Goal: Task Accomplishment & Management: Use online tool/utility

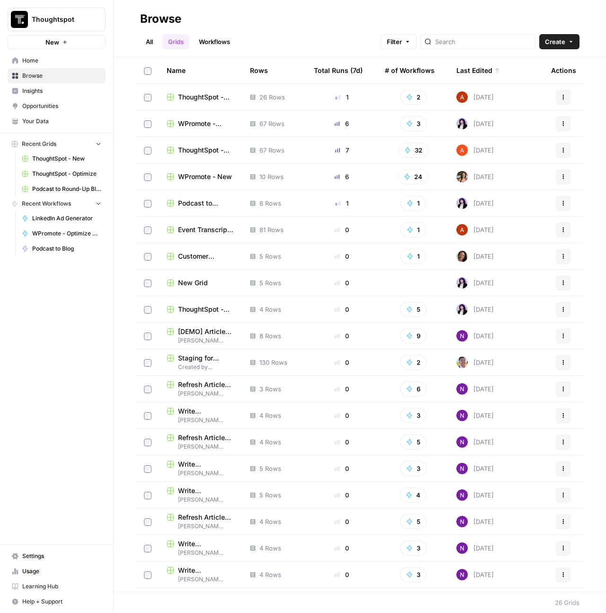
click at [194, 97] on span "ThoughtSpot - Optimize" at bounding box center [206, 96] width 57 height 9
click at [193, 98] on span "WPromote - Optimize" at bounding box center [206, 96] width 57 height 9
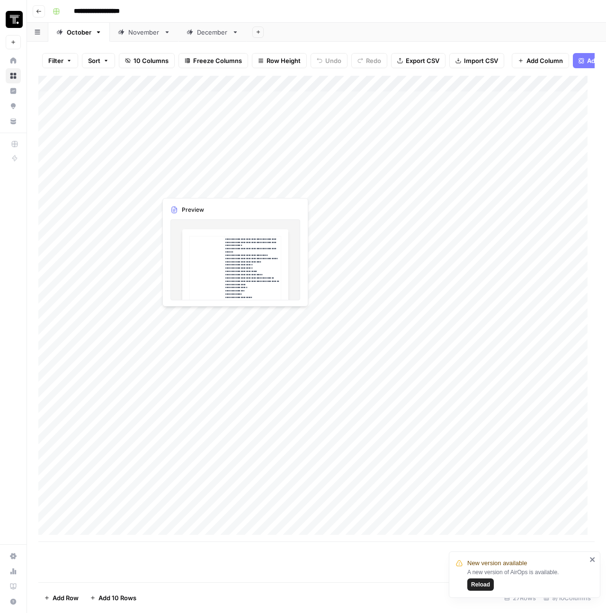
click at [247, 188] on div "Add Column" at bounding box center [316, 309] width 556 height 466
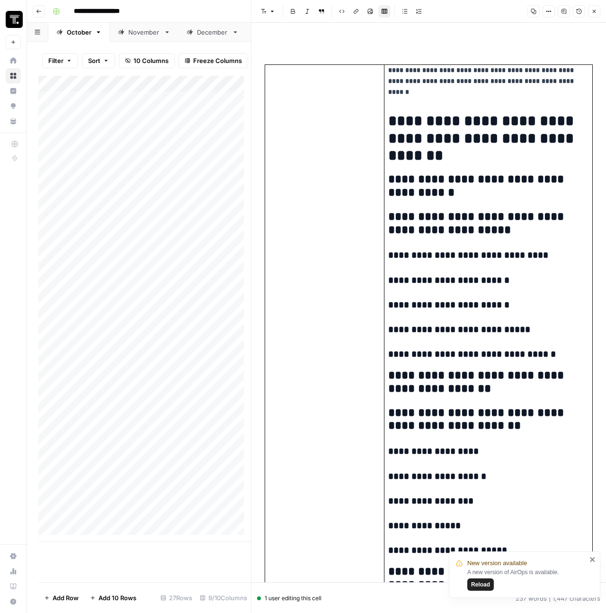
click at [596, 15] on button "Close" at bounding box center [594, 11] width 12 height 12
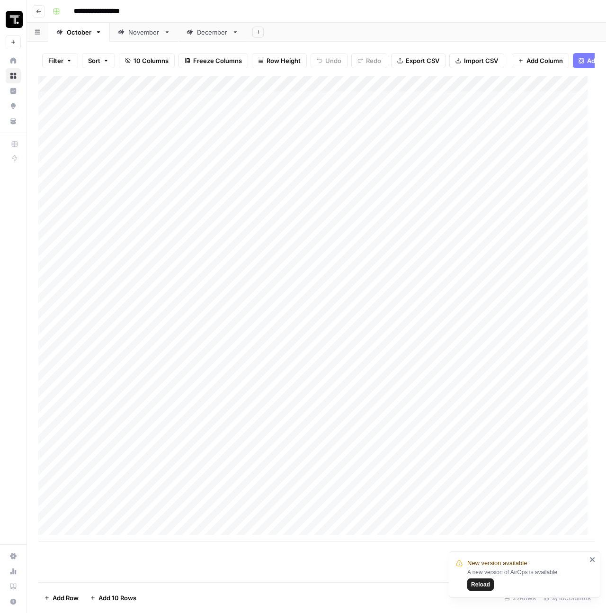
click at [311, 188] on div "Add Column" at bounding box center [316, 309] width 556 height 466
click at [231, 184] on div "Add Column" at bounding box center [316, 309] width 556 height 466
click at [204, 169] on div "Add Column" at bounding box center [316, 309] width 556 height 466
click at [347, 93] on div "Add Column" at bounding box center [316, 309] width 556 height 466
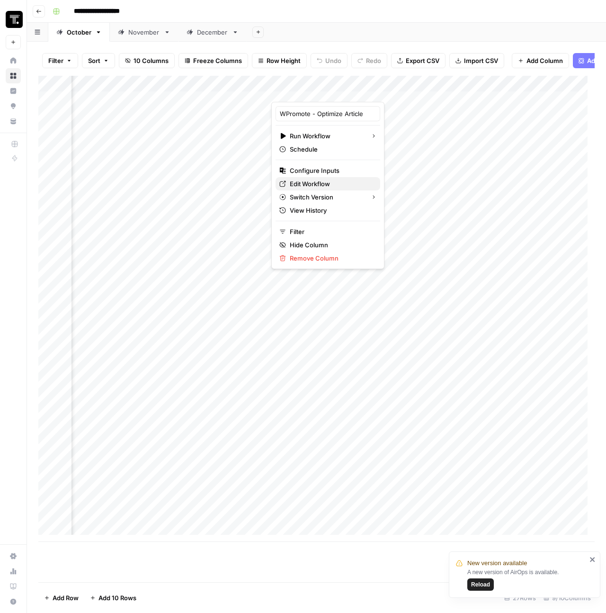
click at [320, 186] on span "Edit Workflow" at bounding box center [331, 183] width 83 height 9
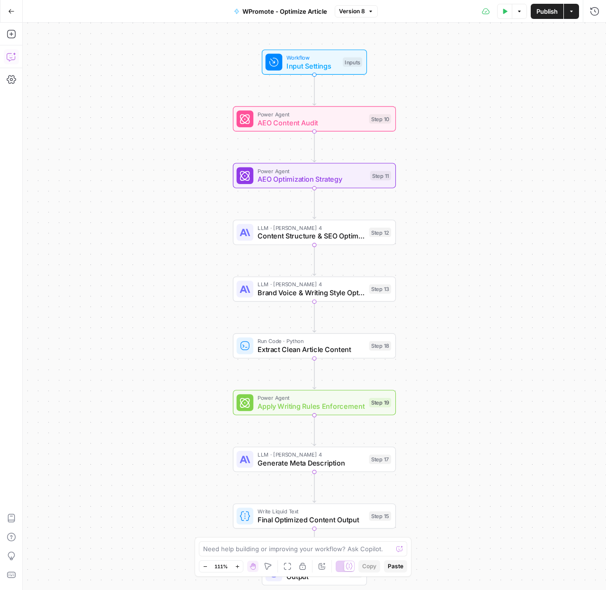
click at [8, 54] on icon "button" at bounding box center [11, 56] width 9 height 9
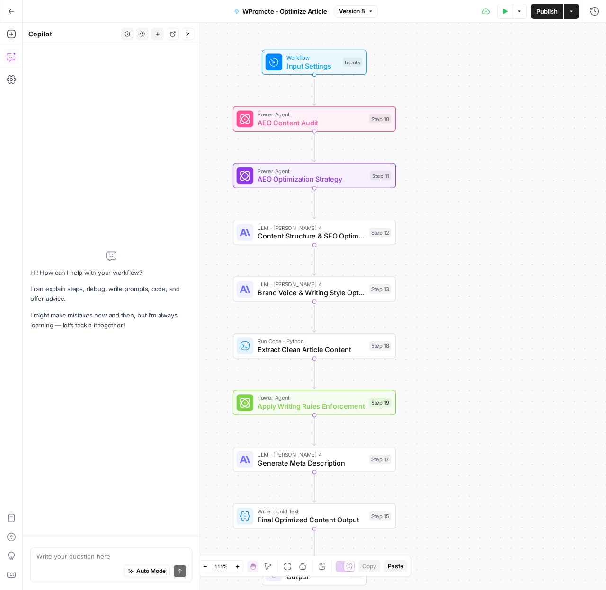
click at [64, 560] on textarea at bounding box center [111, 556] width 150 height 9
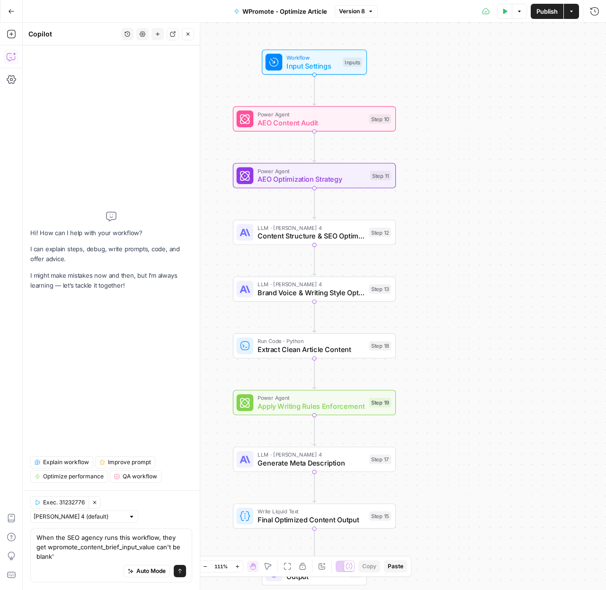
click at [38, 550] on textarea "When the SEO agency runs this workflow, they get wpromote_content_brief_input_v…" at bounding box center [111, 547] width 150 height 28
click at [94, 556] on textarea "When the SEO agency runs this workflow, they get 'wpromote_content_brief_input_…" at bounding box center [111, 547] width 150 height 28
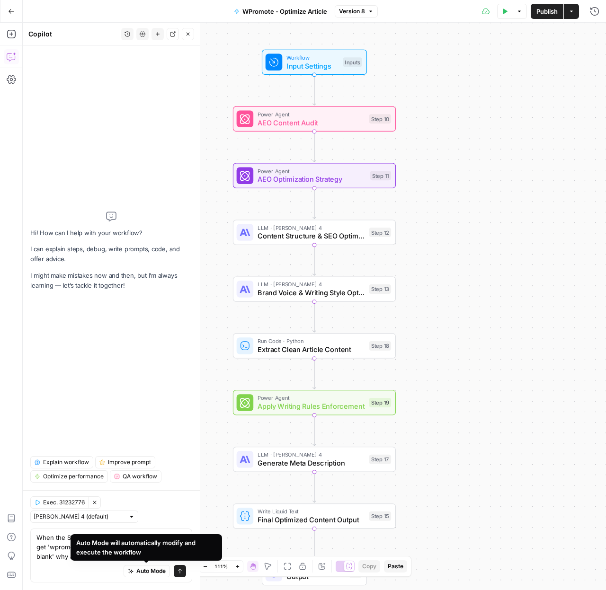
click at [69, 573] on div "Auto Mode Send" at bounding box center [111, 571] width 150 height 21
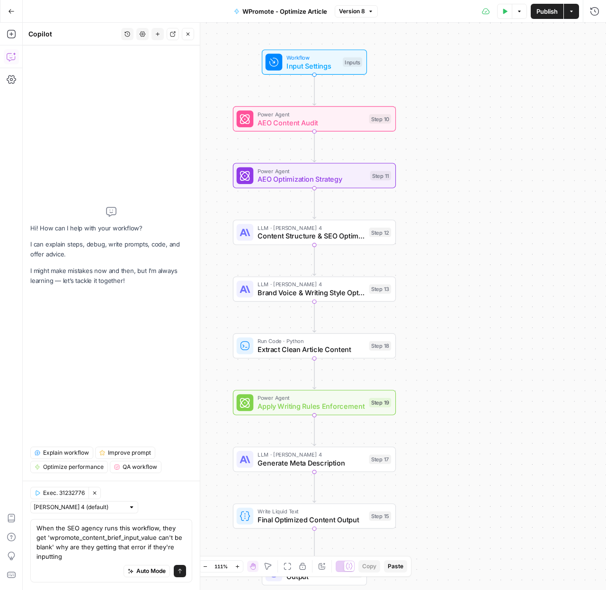
drag, startPoint x: 64, startPoint y: 562, endPoint x: 36, endPoint y: 559, distance: 28.1
click at [36, 559] on div "When the SEO agency runs this workflow, they get 'wpromote_content_brief_input_…" at bounding box center [111, 550] width 162 height 63
click at [96, 566] on div "Auto Mode Send" at bounding box center [111, 571] width 150 height 21
drag, startPoint x: 63, startPoint y: 555, endPoint x: 159, endPoint y: 547, distance: 96.0
click at [159, 547] on textarea "When the SEO agency runs this workflow, they get 'wpromote_content_brief_input_…" at bounding box center [111, 543] width 150 height 38
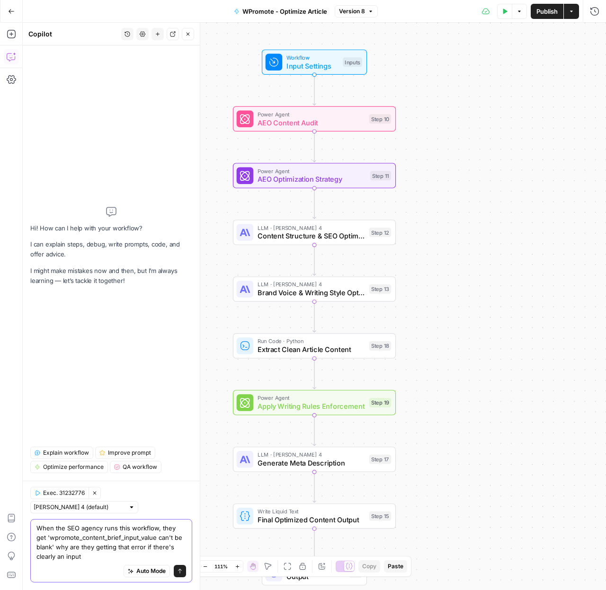
type textarea "When the SEO agency runs this workflow, they get 'wpromote_content_brief_input_…"
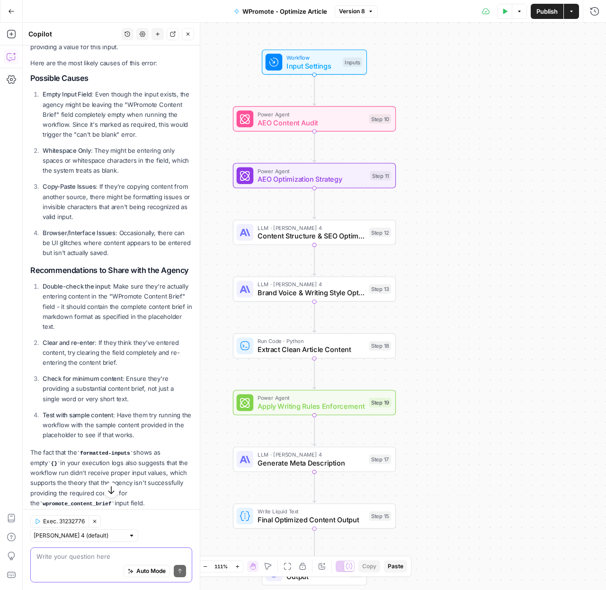
scroll to position [228, 0]
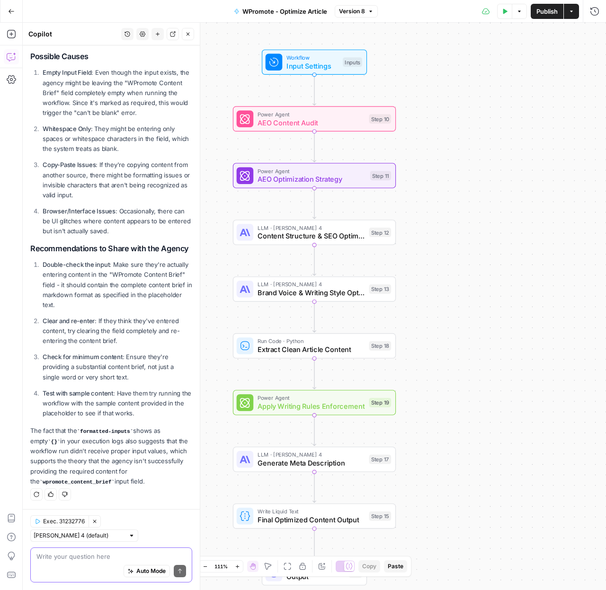
click at [110, 554] on textarea at bounding box center [111, 556] width 150 height 9
type textarea "s"
type textarea "the input is there. It isn't missing."
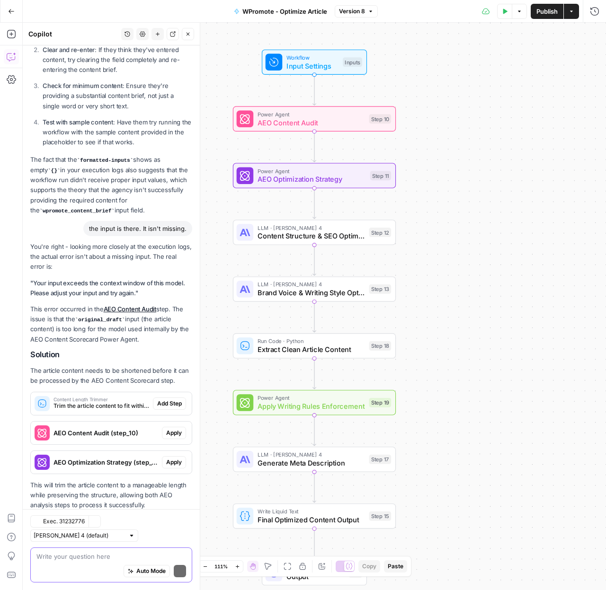
scroll to position [523, 0]
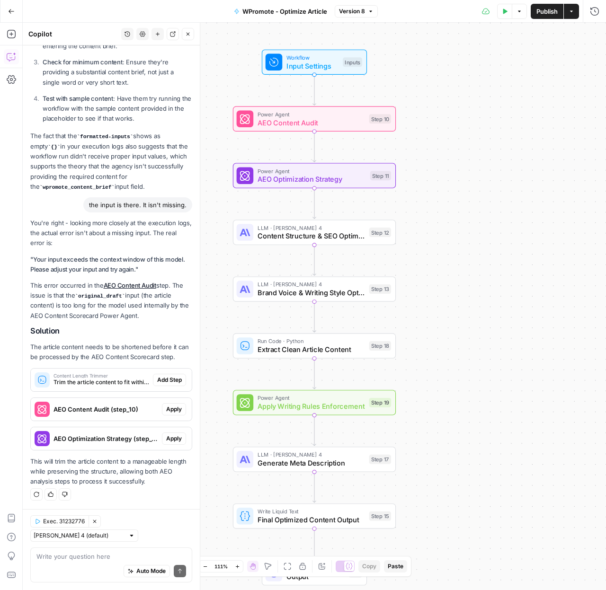
click at [125, 240] on p "You're right - looking more closely at the execution logs, the actual error isn…" at bounding box center [111, 233] width 162 height 30
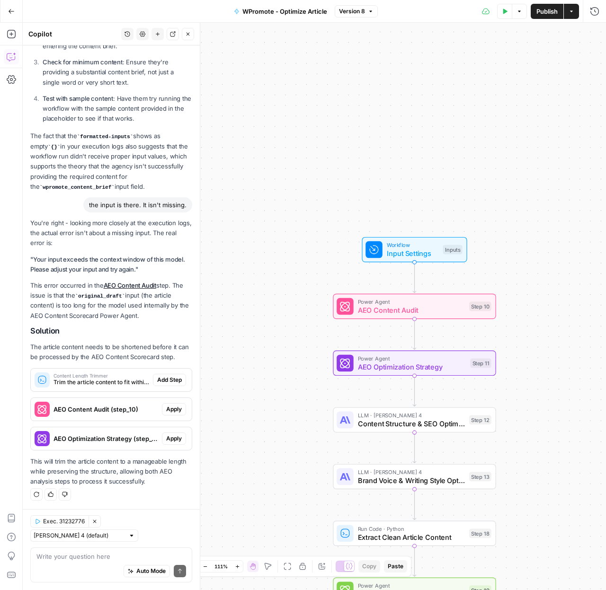
click at [86, 550] on div "Write your question here Auto Mode Send" at bounding box center [111, 565] width 162 height 35
type textarea "But the only"
click at [87, 552] on textarea "But the only" at bounding box center [111, 556] width 150 height 9
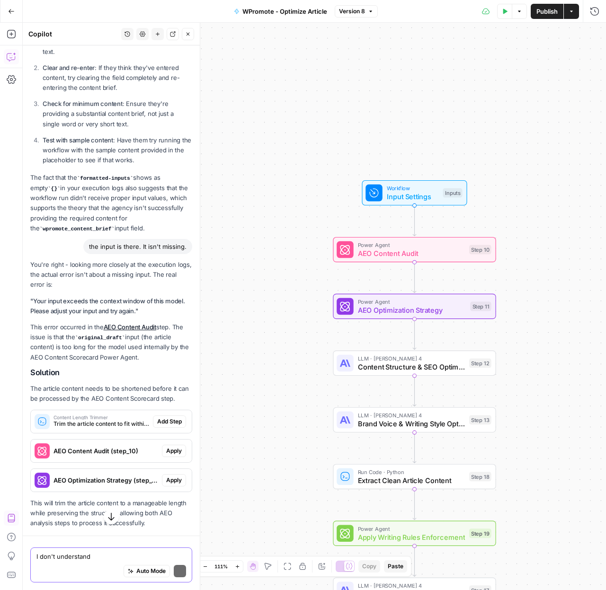
scroll to position [481, 0]
click at [115, 554] on textarea "I don't understand" at bounding box center [111, 556] width 150 height 9
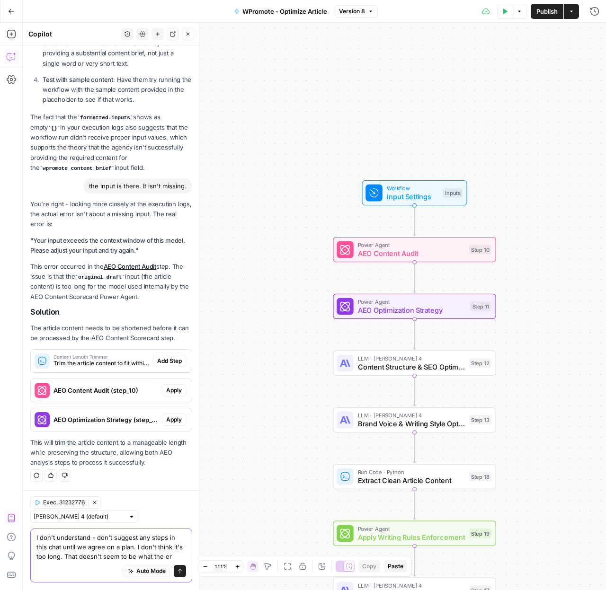
scroll to position [551, 0]
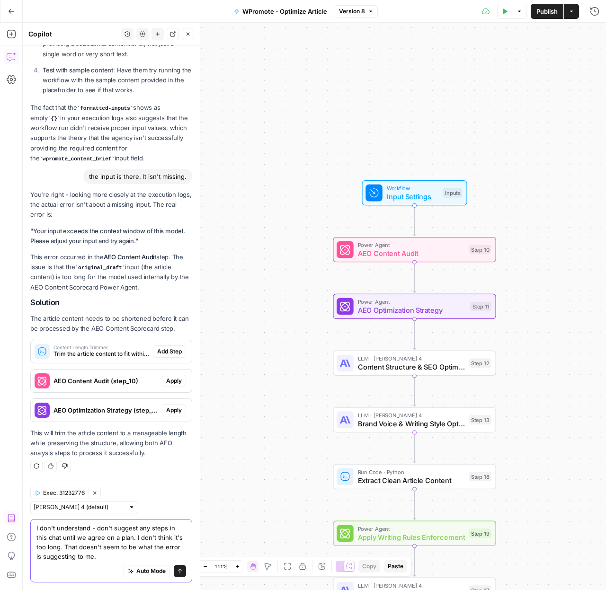
type textarea "I don't understand - don't suggest any steps in this chat until we agree on a p…"
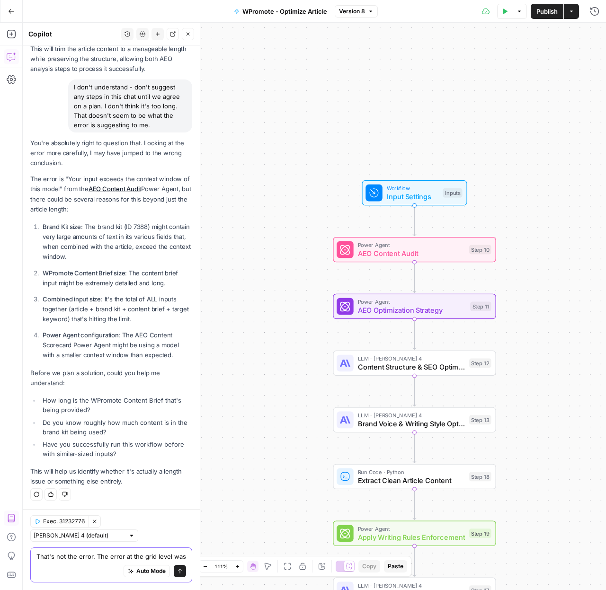
scroll to position [945, 0]
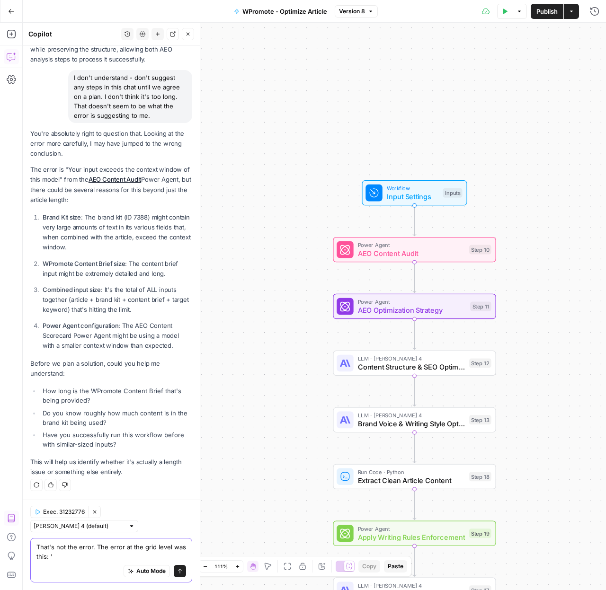
paste textarea "wpromote_content_brief_input_value can't be blank"
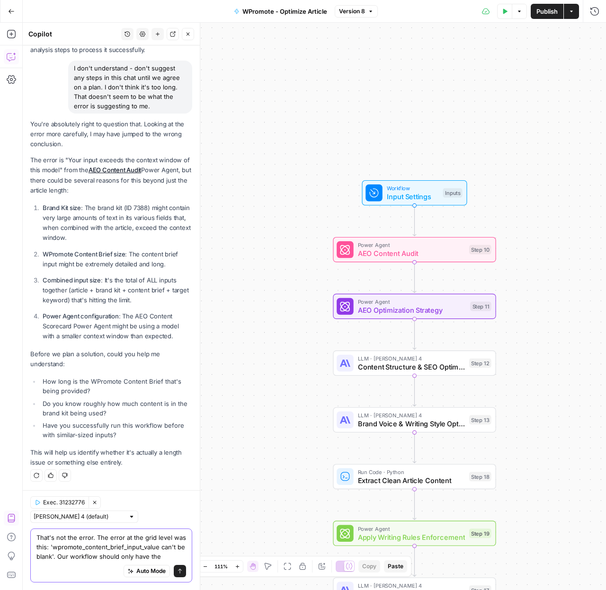
scroll to position [964, 0]
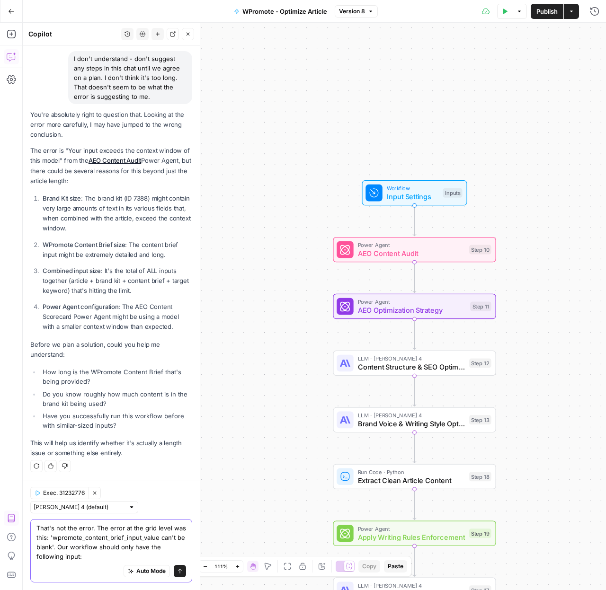
drag, startPoint x: 142, startPoint y: 546, endPoint x: 97, endPoint y: 548, distance: 45.5
click at [97, 548] on textarea "That's not the error. The error at the grid level was this: 'wpromote_content_b…" at bounding box center [111, 543] width 150 height 38
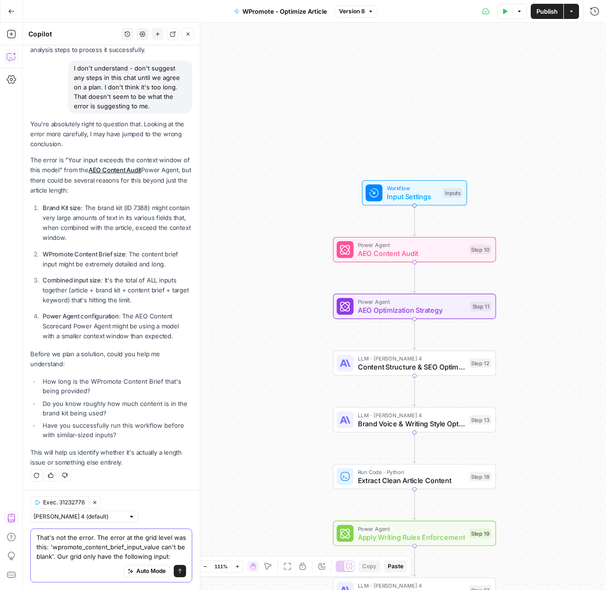
click at [135, 544] on textarea "That's not the error. The error at the grid level was this: 'wpromote_content_b…" at bounding box center [111, 547] width 150 height 28
click at [141, 556] on textarea "That's not the error. The error at the grid level was this: 'wpromote_content_b…" at bounding box center [111, 547] width 150 height 28
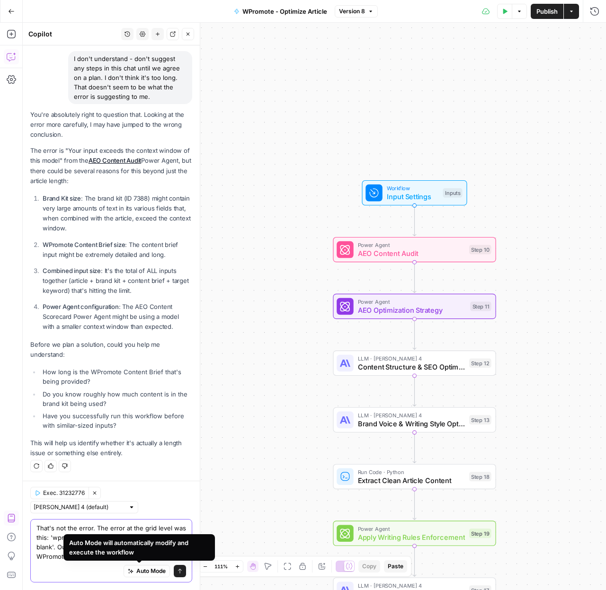
click at [59, 560] on textarea "That's not the error. The error at the grid level was this: 'wpromote_content_b…" at bounding box center [111, 543] width 150 height 38
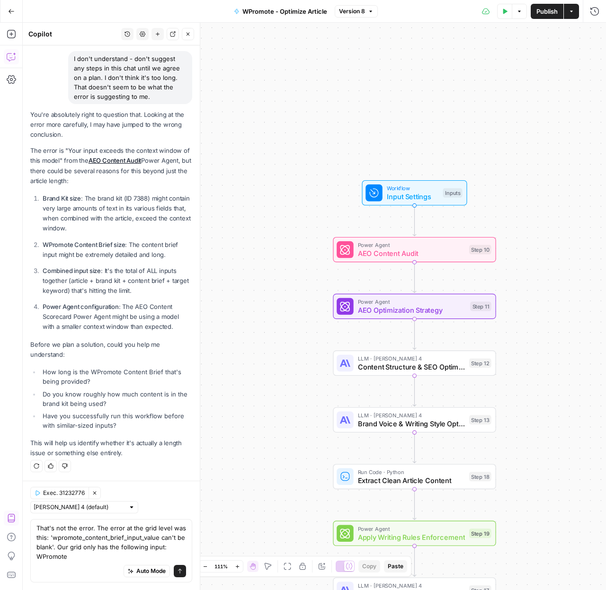
click at [110, 561] on div "Auto Mode Send" at bounding box center [111, 571] width 150 height 21
click at [112, 560] on textarea "That's not the error. The error at the grid level was this: 'wpromote_content_b…" at bounding box center [111, 543] width 150 height 38
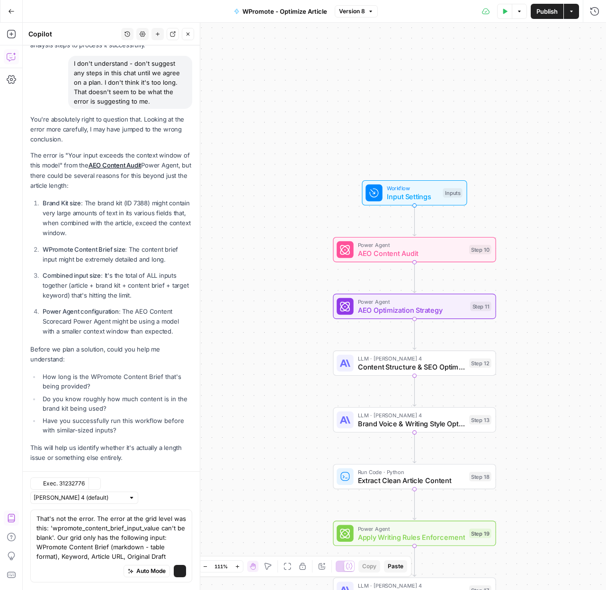
scroll to position [983, 0]
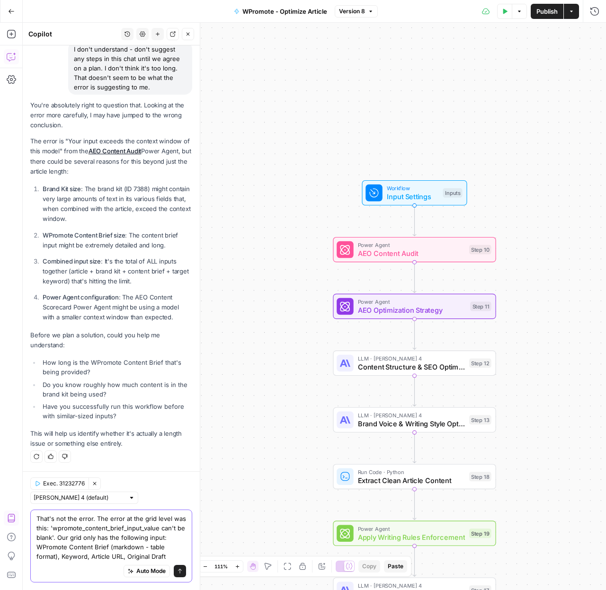
click at [103, 555] on textarea "That's not the error. The error at the grid level was this: 'wpromote_content_b…" at bounding box center [111, 537] width 150 height 47
drag, startPoint x: 95, startPoint y: 508, endPoint x: 23, endPoint y: 504, distance: 72.1
click at [23, 504] on div "Exec. 31232776 Clear Selection Claude Sonnet 4 (default) That's not the error. …" at bounding box center [111, 530] width 177 height 119
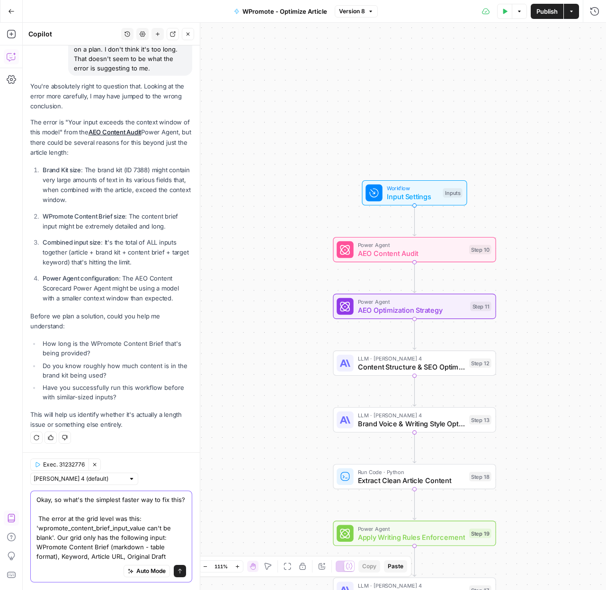
scroll to position [1002, 0]
click at [121, 496] on textarea "Okay, so what's the simplest faster way to fix this? The error at the grid leve…" at bounding box center [111, 528] width 150 height 66
click at [136, 495] on textarea "Okay, so what's the simplest faster way to fix this? The error at the grid leve…" at bounding box center [111, 528] width 150 height 66
type textarea "Okay, so what's the simplest fastest way to fix this? The error at the grid lev…"
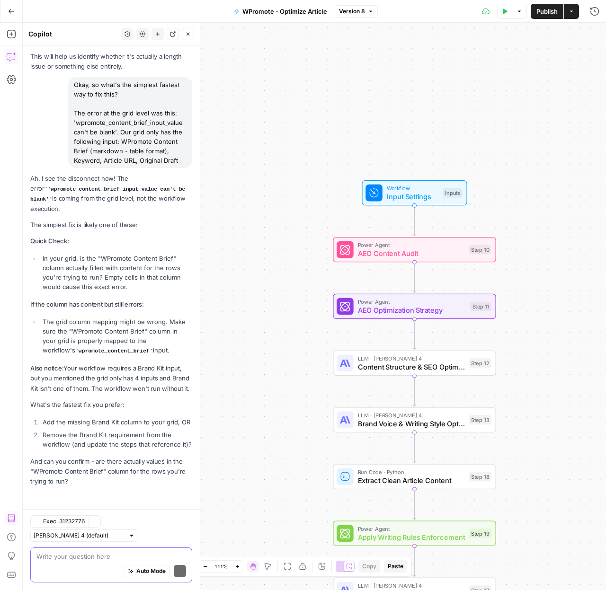
scroll to position [1378, 0]
click at [98, 545] on div "Exec. 31232776 Clear Selection Claude Sonnet 4 (default) Write your question he…" at bounding box center [111, 549] width 177 height 81
click at [96, 550] on div "Write your question here Auto Mode Send" at bounding box center [111, 565] width 162 height 35
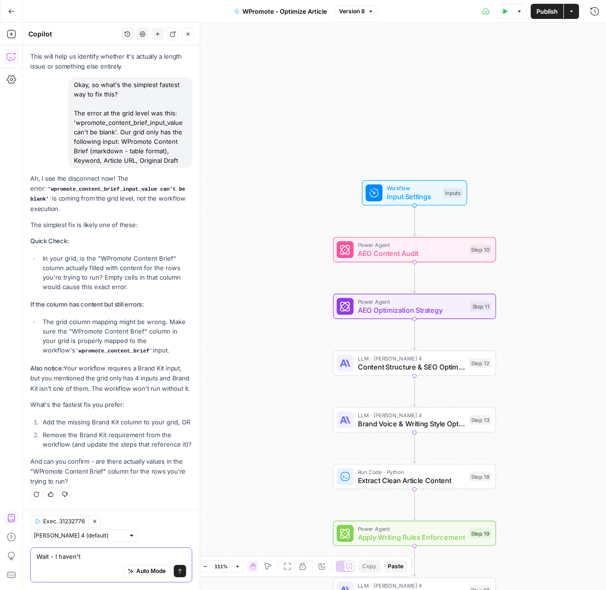
click at [37, 553] on textarea "Wait - I haven't" at bounding box center [111, 556] width 150 height 9
click at [180, 559] on div "Yes, the values are clearly there. Wait - I haven't Yes, the values are clearly…" at bounding box center [111, 565] width 162 height 35
click at [181, 557] on div "Yes, the values are clearly there. Wait - I haven't Yes, the values are clearly…" at bounding box center [111, 565] width 162 height 35
click at [177, 555] on textarea "Yes, the values are clearly there. Wait - I haven't" at bounding box center [111, 556] width 150 height 9
click at [181, 560] on div "Yes, the values are clearly there. Wait - I haven't Yes, the values are clearly…" at bounding box center [111, 565] width 162 height 35
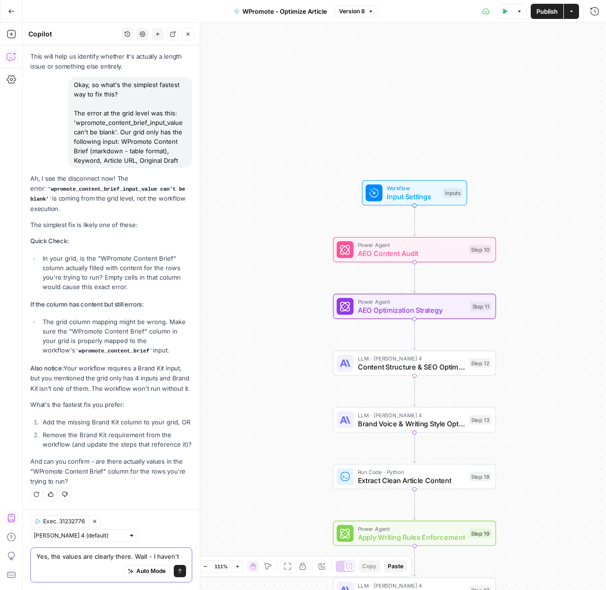
click at [178, 553] on textarea "Yes, the values are clearly there. Wait - I haven't" at bounding box center [111, 556] width 150 height 9
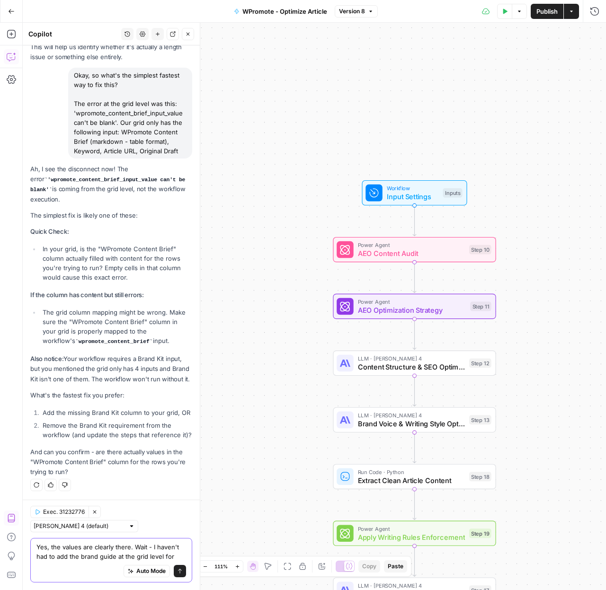
scroll to position [1397, 0]
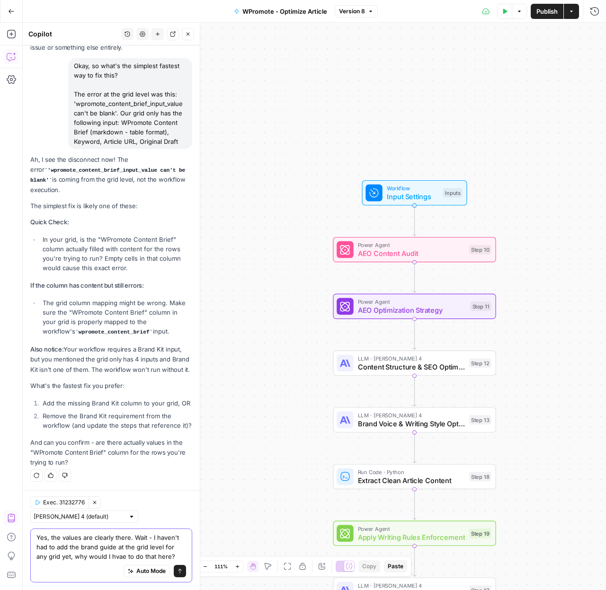
type textarea "Yes, the values are clearly there. Wait - I haven't had to add the brand guide …"
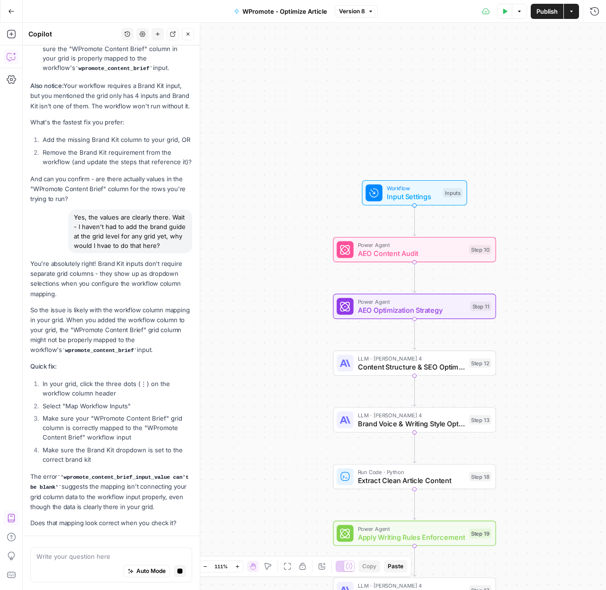
scroll to position [1722, 0]
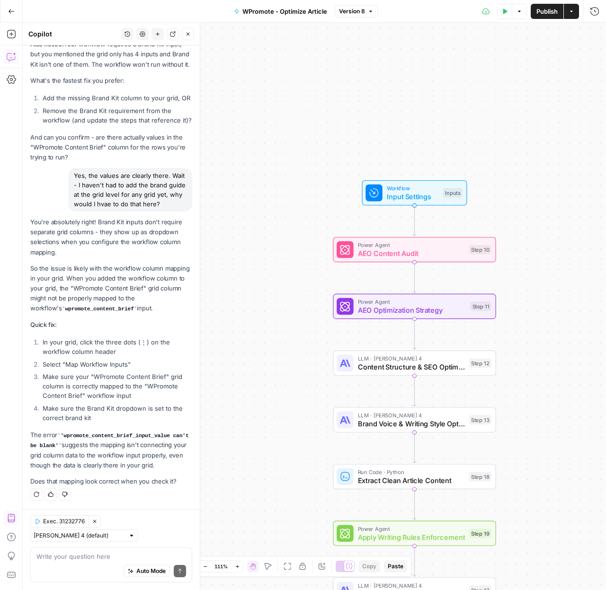
click at [98, 564] on div "Auto Mode Send" at bounding box center [111, 571] width 150 height 21
type textarea "P"
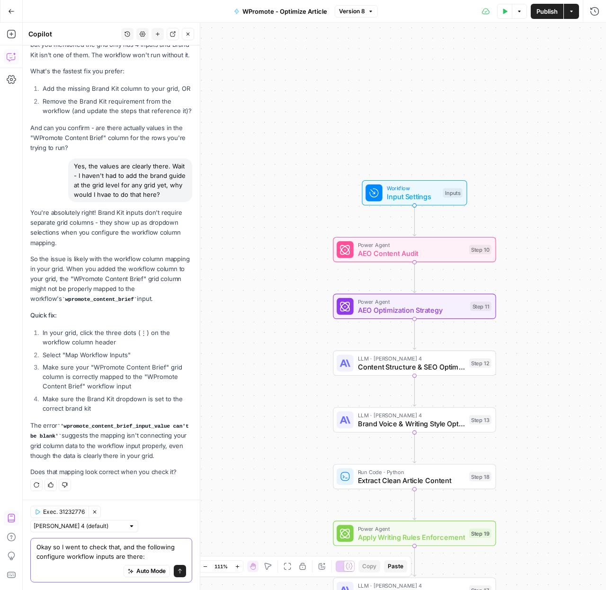
click at [146, 555] on textarea "Okay so I went to check that, and the following configure workflow inputs are t…" at bounding box center [111, 551] width 150 height 19
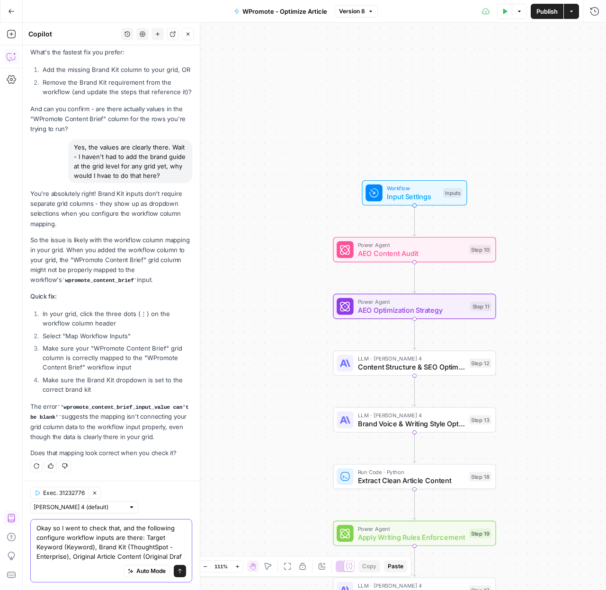
scroll to position [1759, 0]
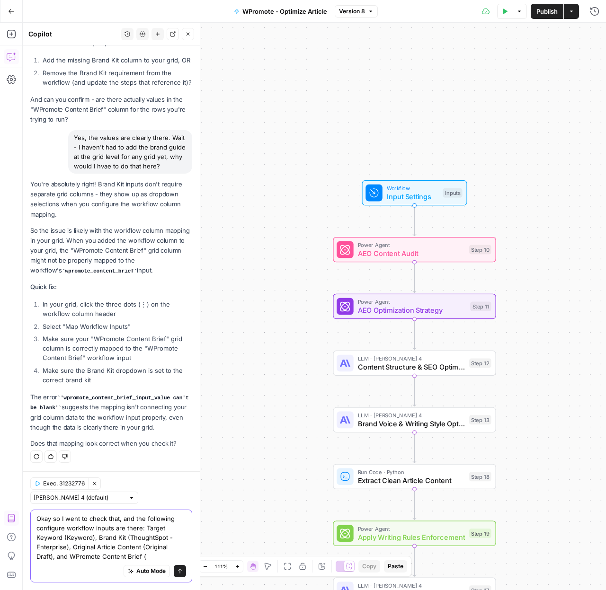
drag, startPoint x: 140, startPoint y: 556, endPoint x: 71, endPoint y: 556, distance: 69.1
click at [71, 556] on textarea "Okay so I went to check that, and the following configure workflow inputs are t…" at bounding box center [111, 537] width 150 height 47
click at [171, 560] on textarea "Okay so I went to check that, and the following configure workflow inputs are t…" at bounding box center [111, 537] width 150 height 47
paste textarea "WPromote Content Brief"
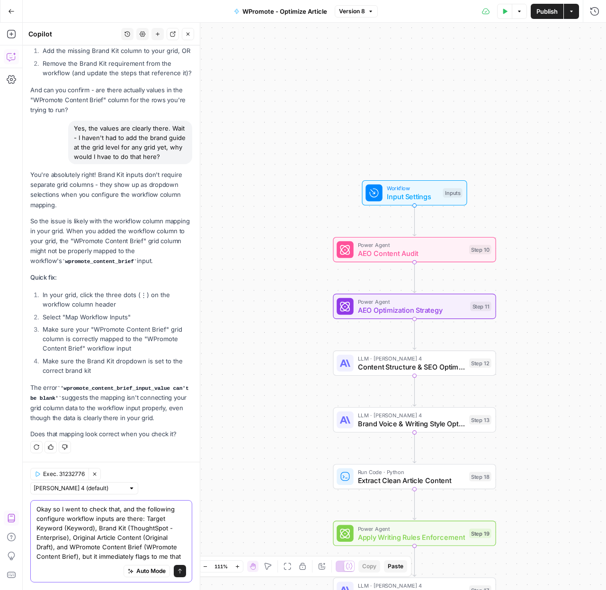
scroll to position [1778, 0]
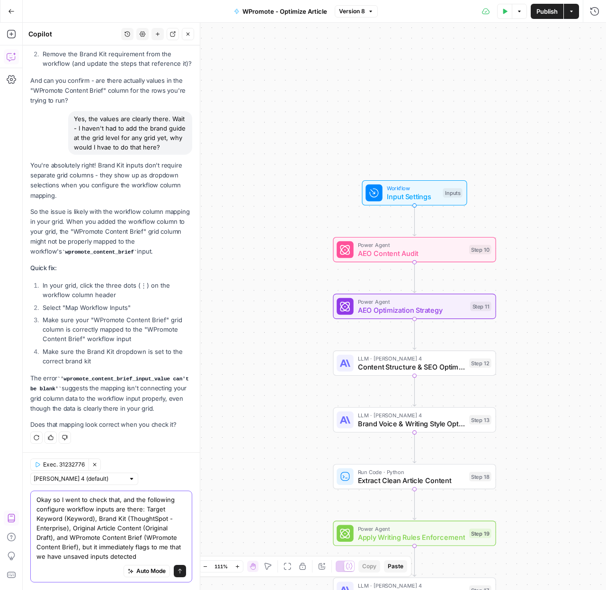
type textarea "Okay so I went to check that, and the following configure workflow inputs are t…"
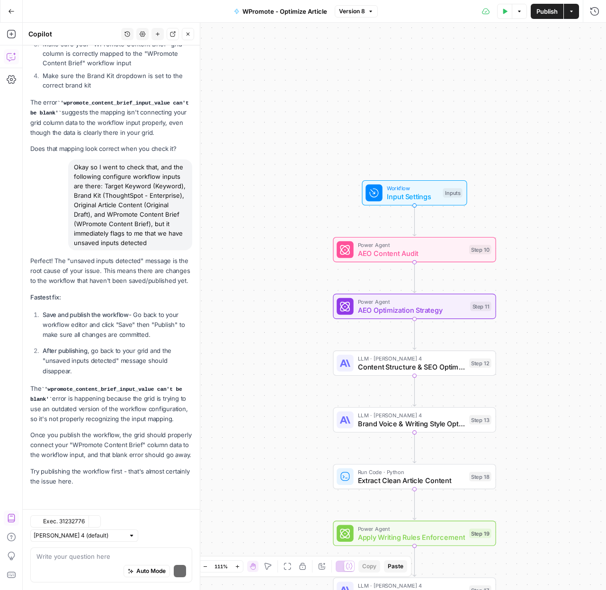
scroll to position [2094, 0]
click at [544, 12] on span "Publish" at bounding box center [546, 11] width 21 height 9
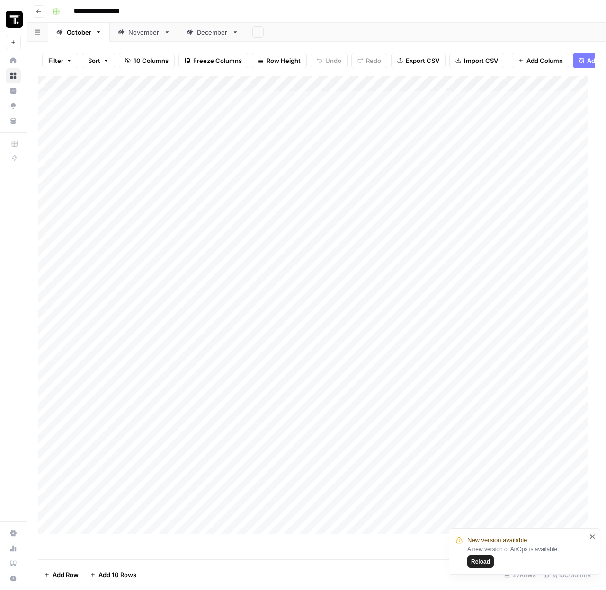
click at [196, 186] on div "Add Column" at bounding box center [316, 309] width 556 height 466
click at [201, 176] on div "Add Column" at bounding box center [316, 309] width 556 height 466
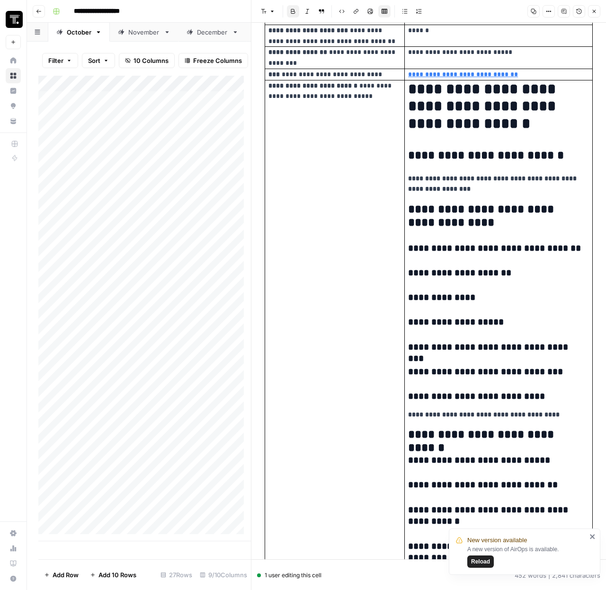
scroll to position [160, 0]
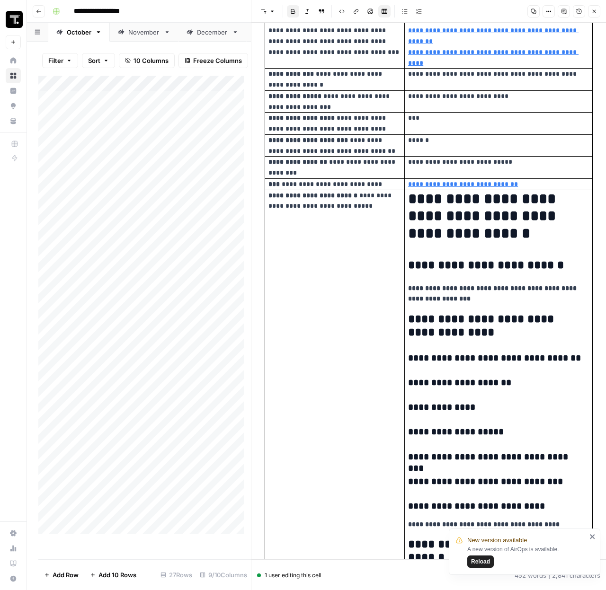
click at [203, 189] on div "Add Column" at bounding box center [144, 309] width 213 height 466
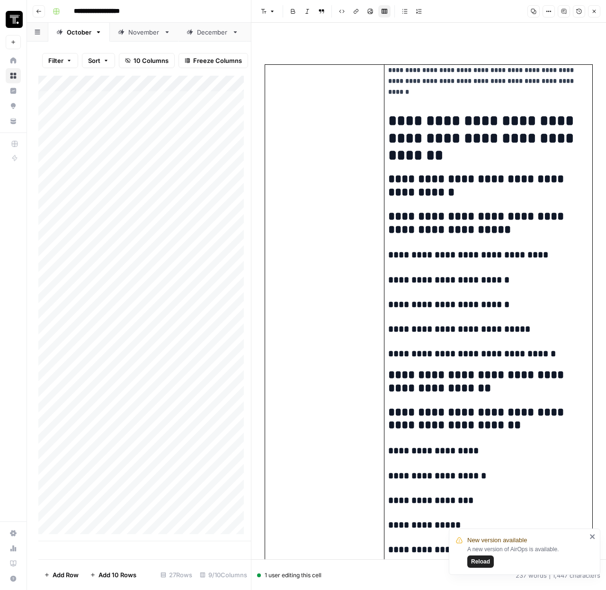
click at [593, 16] on button "Close" at bounding box center [594, 11] width 12 height 12
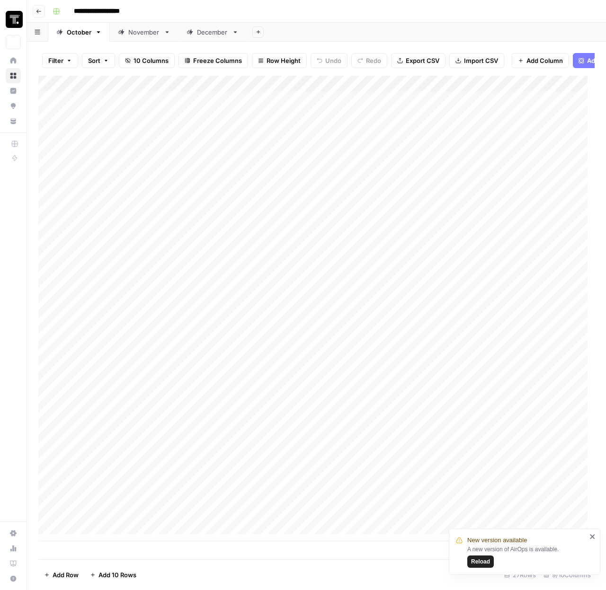
click at [225, 168] on div "Add Column" at bounding box center [316, 309] width 556 height 466
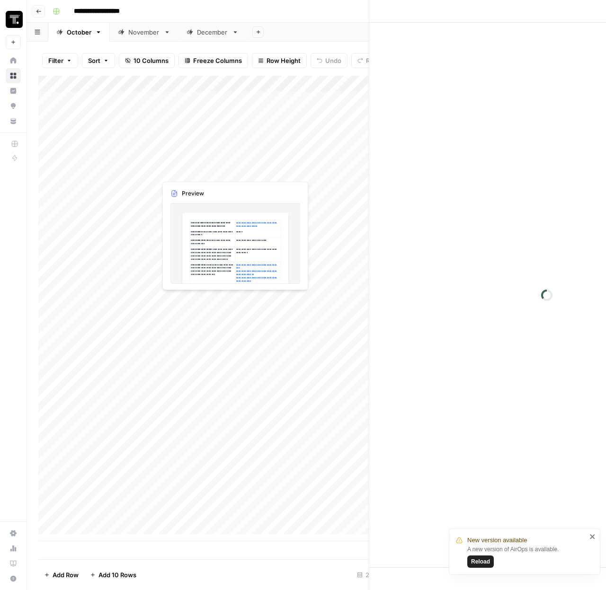
click at [225, 168] on div at bounding box center [225, 171] width 138 height 18
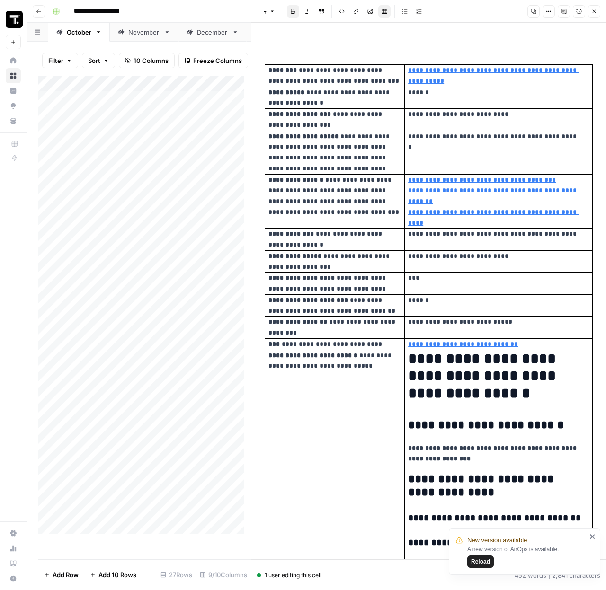
click at [202, 188] on div "Add Column" at bounding box center [144, 309] width 213 height 466
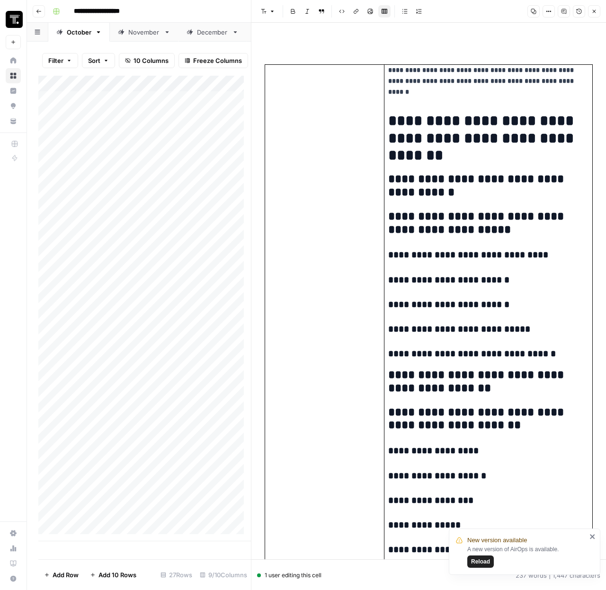
click at [411, 181] on h2 "**********" at bounding box center [485, 186] width 194 height 27
click at [394, 142] on h1 "**********" at bounding box center [485, 138] width 194 height 52
click at [389, 71] on strong "**********" at bounding box center [481, 81] width 187 height 28
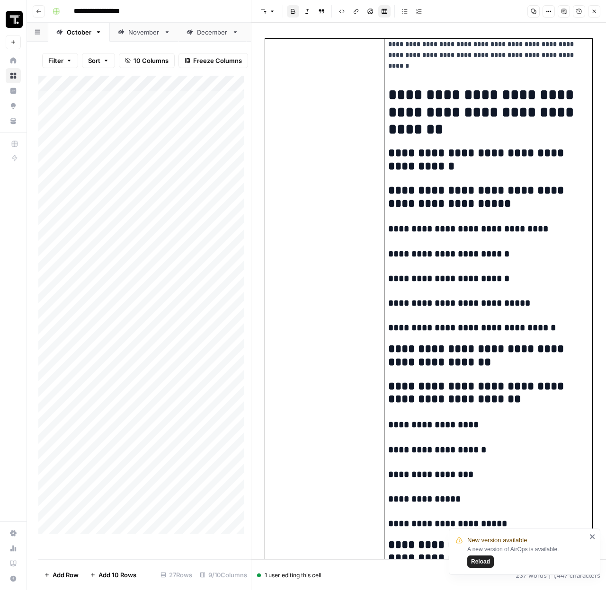
scroll to position [4, 0]
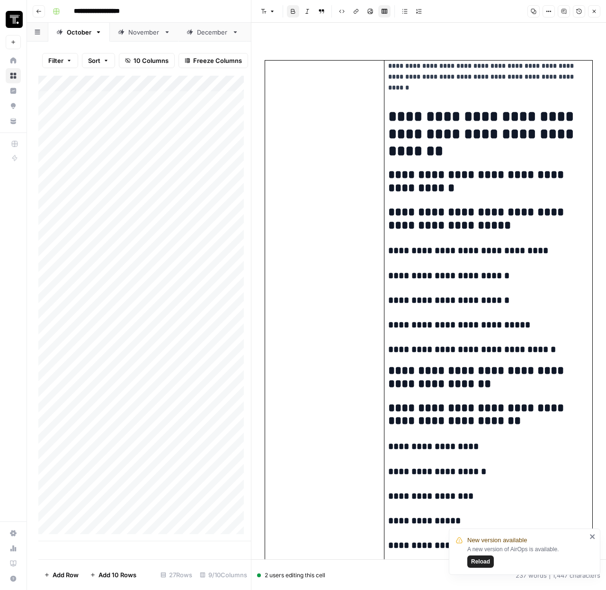
click at [178, 222] on div "Add Column" at bounding box center [144, 309] width 213 height 466
click at [188, 203] on div "Add Column" at bounding box center [144, 309] width 213 height 466
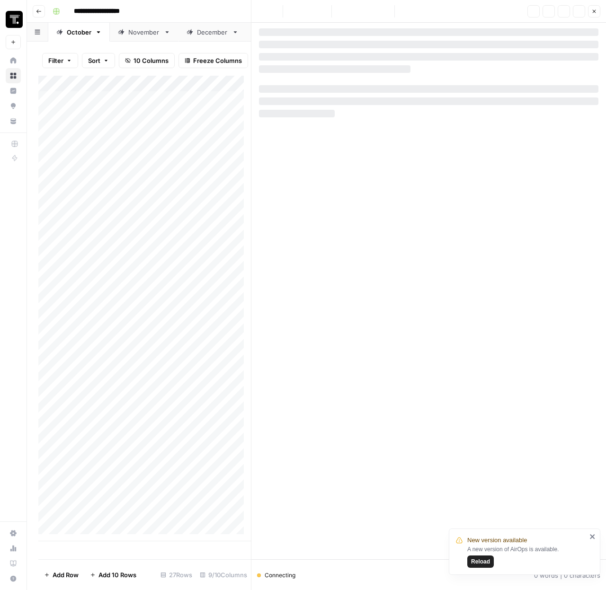
click at [596, 15] on button "Close" at bounding box center [594, 11] width 12 height 12
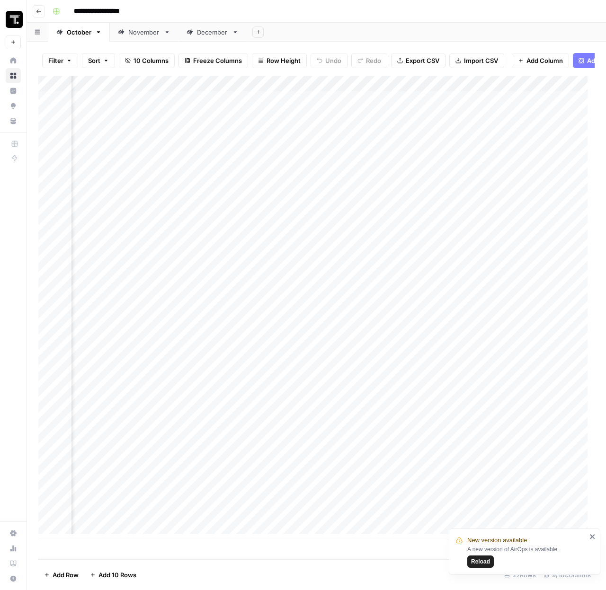
scroll to position [0, 767]
click at [227, 158] on div "Add Column" at bounding box center [316, 309] width 556 height 466
click at [214, 170] on div "Add Column" at bounding box center [316, 309] width 556 height 466
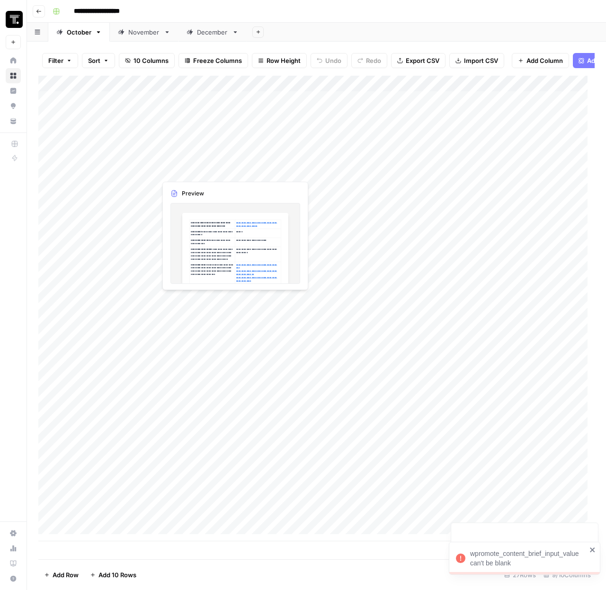
click at [243, 171] on div "Add Column" at bounding box center [316, 309] width 556 height 466
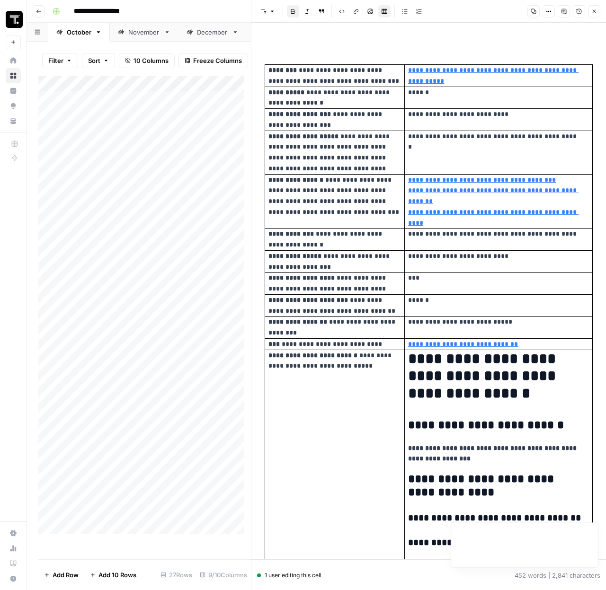
click at [487, 561] on span "Reload" at bounding box center [480, 562] width 19 height 9
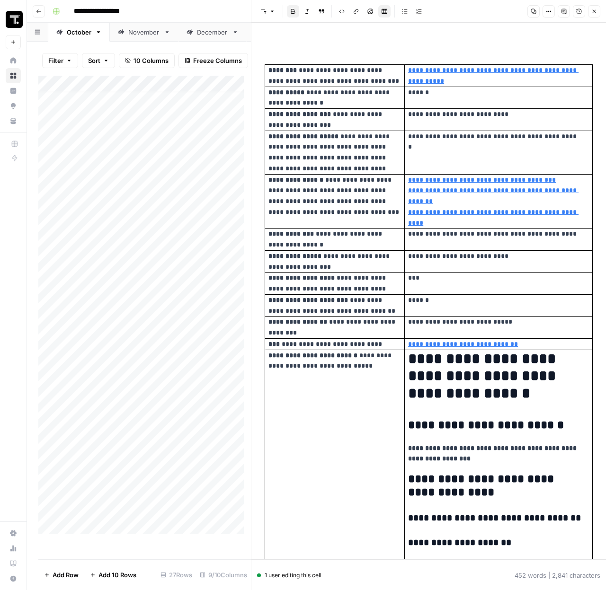
click at [592, 15] on button "Close" at bounding box center [594, 11] width 12 height 12
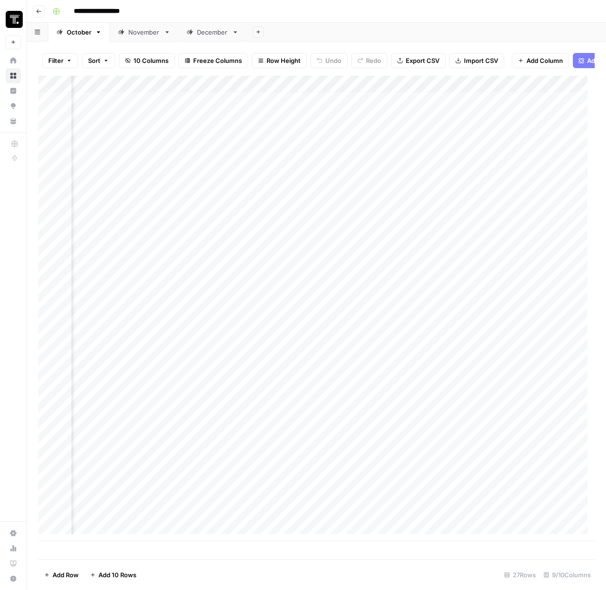
scroll to position [7, 0]
click at [205, 176] on div "Add Column" at bounding box center [316, 309] width 556 height 466
click at [199, 144] on div "Add Column" at bounding box center [316, 309] width 556 height 466
click at [472, 144] on div "Add Column" at bounding box center [316, 309] width 556 height 466
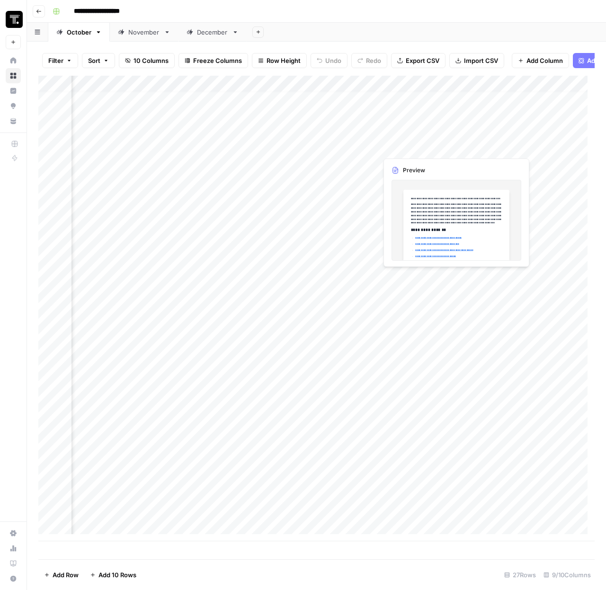
click at [472, 144] on div "Add Column" at bounding box center [316, 309] width 556 height 466
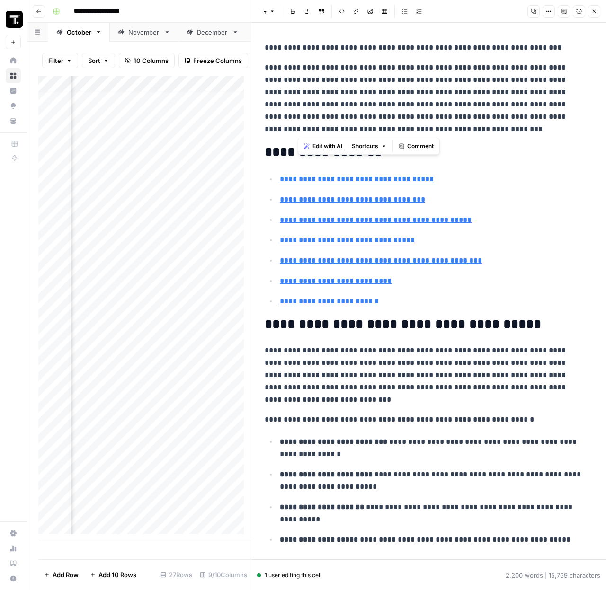
drag, startPoint x: 358, startPoint y: 125, endPoint x: 298, endPoint y: 92, distance: 68.8
click at [298, 92] on p "**********" at bounding box center [425, 99] width 321 height 74
click at [369, 122] on p "**********" at bounding box center [425, 99] width 321 height 74
drag, startPoint x: 364, startPoint y: 127, endPoint x: 305, endPoint y: 103, distance: 63.0
click at [305, 103] on p "**********" at bounding box center [425, 99] width 321 height 74
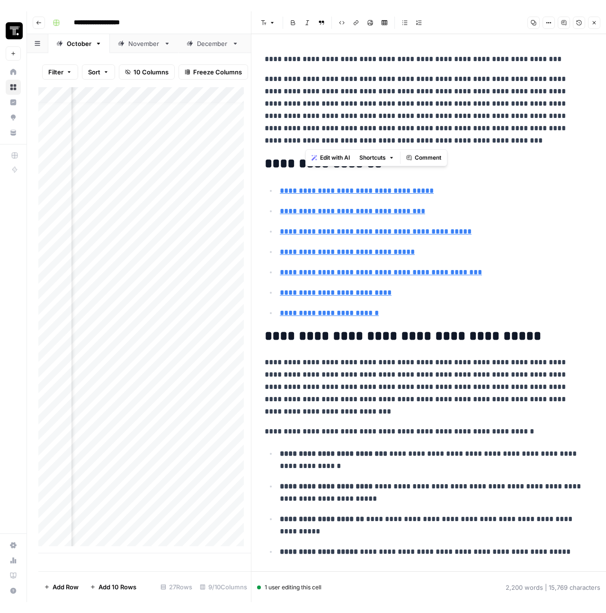
scroll to position [7, 495]
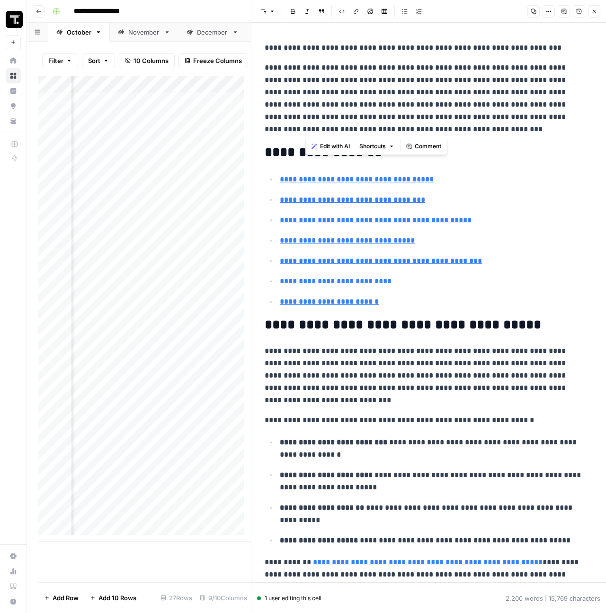
click at [594, 9] on icon "button" at bounding box center [594, 12] width 6 height 6
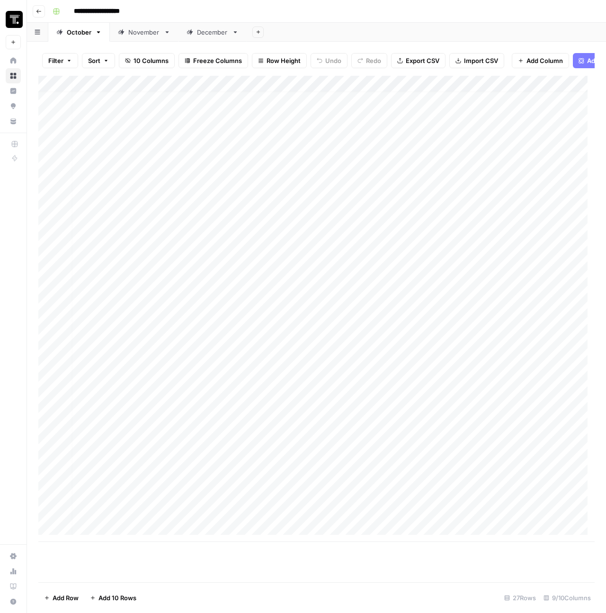
scroll to position [7, 4]
click at [89, 147] on div "Add Column" at bounding box center [316, 309] width 556 height 466
click at [97, 145] on div "Add Column" at bounding box center [316, 309] width 556 height 466
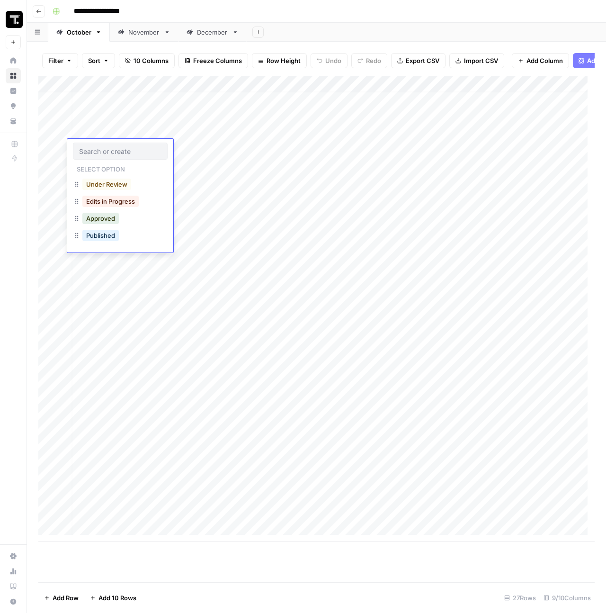
click at [97, 145] on div at bounding box center [120, 150] width 95 height 17
click at [103, 149] on input "text" at bounding box center [120, 151] width 82 height 9
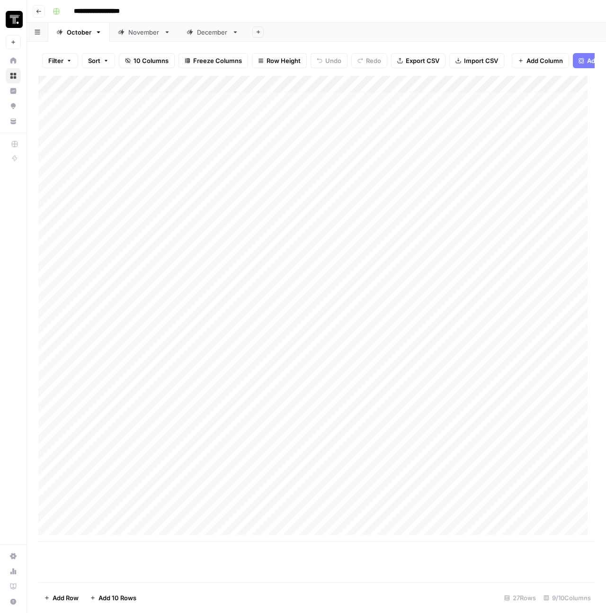
click at [245, 211] on div "Add Column" at bounding box center [316, 309] width 556 height 466
click at [392, 91] on div "Add Column" at bounding box center [316, 309] width 556 height 466
click at [309, 206] on span "Hide Column" at bounding box center [321, 204] width 83 height 9
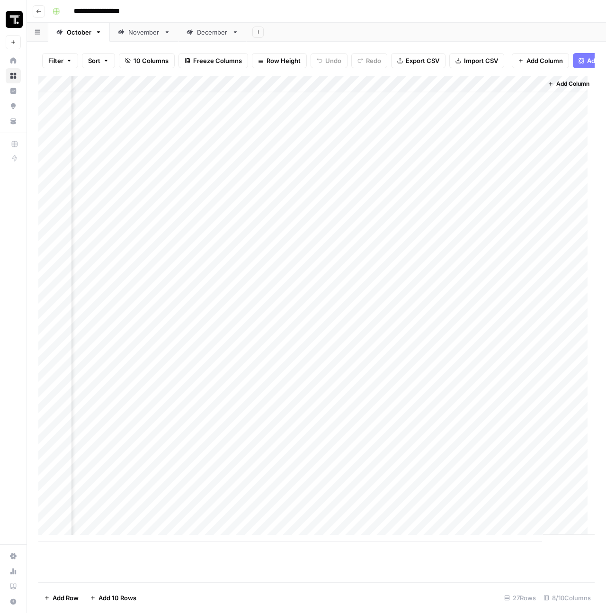
click at [529, 91] on div "Add Column" at bounding box center [316, 309] width 556 height 466
click at [438, 165] on button "Hide Column" at bounding box center [454, 170] width 105 height 13
click at [385, 179] on div "Add Column" at bounding box center [316, 309] width 556 height 466
drag, startPoint x: 529, startPoint y: 586, endPoint x: 471, endPoint y: 576, distance: 58.1
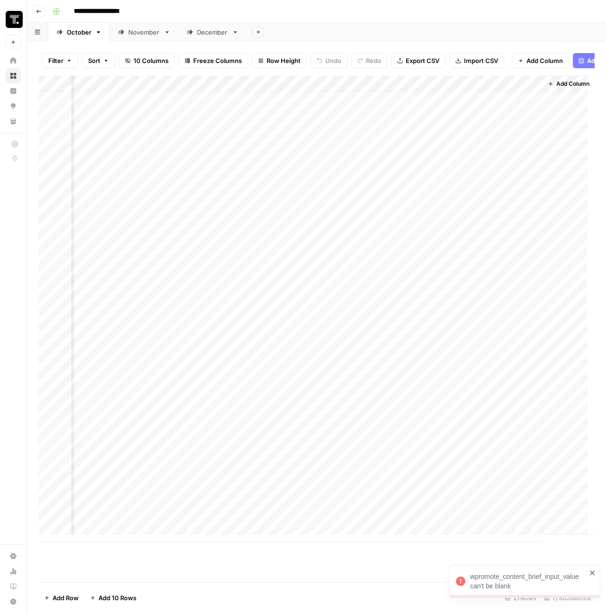
click at [471, 576] on div "wpromote_content_brief_input_value can't be blank" at bounding box center [528, 580] width 116 height 19
copy div "wpromote_content_brief_input_value can't be blank"
click at [286, 90] on div "Add Column" at bounding box center [316, 309] width 556 height 466
click at [284, 91] on div at bounding box center [225, 92] width 137 height 19
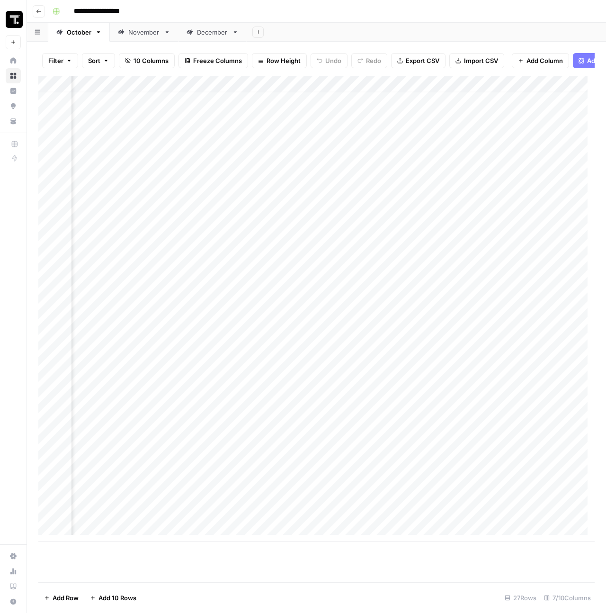
scroll to position [7, 495]
click at [430, 91] on div "Add Column" at bounding box center [316, 309] width 556 height 466
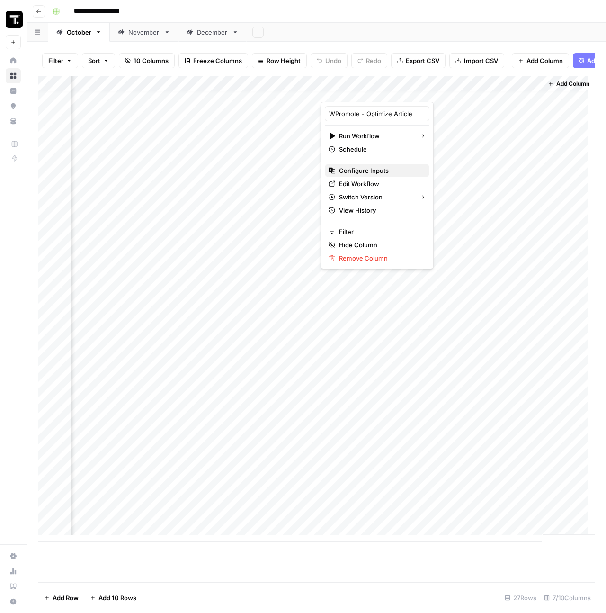
click at [359, 171] on span "Configure Inputs" at bounding box center [380, 170] width 83 height 9
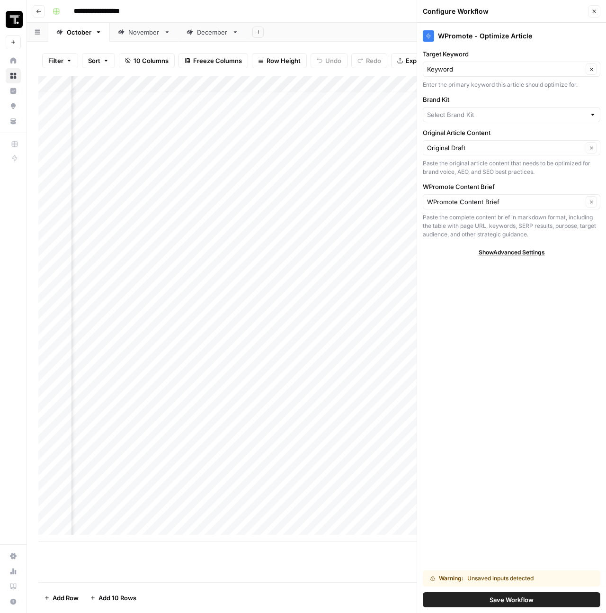
type input "ThoughtSpot - Enterprise"
click at [505, 252] on span "Show Advanced Settings" at bounding box center [512, 252] width 66 height 9
click at [505, 252] on span "Hide Advanced Settings" at bounding box center [512, 252] width 64 height 9
click at [514, 590] on div "Warning: Unsaved inputs detected Save Workflow" at bounding box center [512, 588] width 178 height 48
click at [516, 590] on span "Save Workflow" at bounding box center [511, 599] width 44 height 9
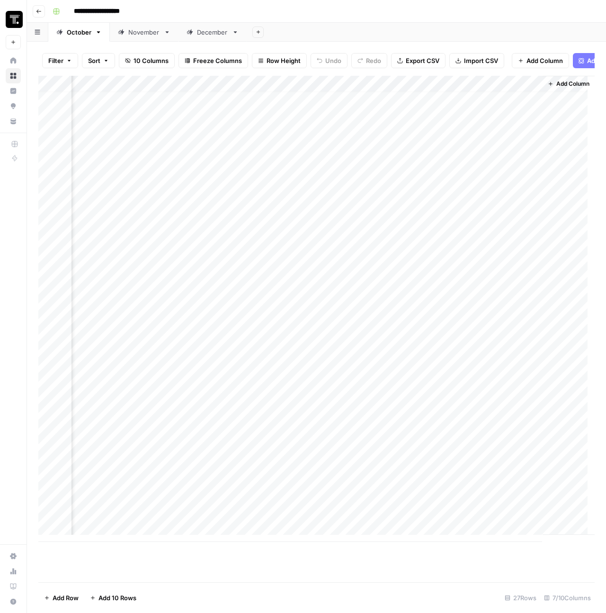
click at [383, 163] on div "Add Column" at bounding box center [316, 309] width 556 height 466
click at [441, 165] on div "Add Column" at bounding box center [316, 309] width 556 height 466
click at [147, 88] on div "Add Column" at bounding box center [316, 309] width 556 height 466
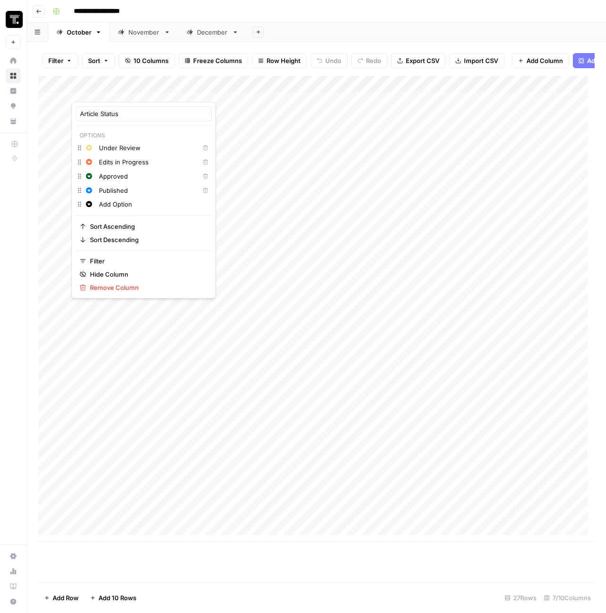
click at [136, 205] on input "Add Option" at bounding box center [153, 203] width 108 height 9
click at [90, 204] on icon "button" at bounding box center [89, 204] width 6 height 6
click at [118, 232] on span "Purple" at bounding box center [143, 232] width 62 height 9
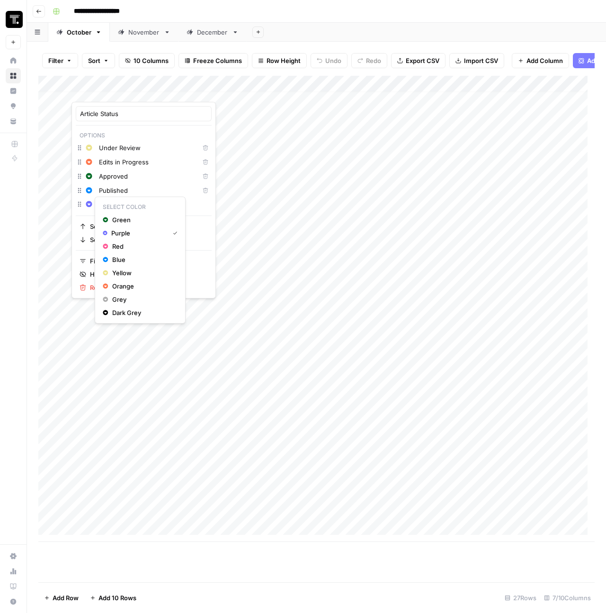
click at [136, 196] on div "Select Color Green Purple Red Blue Yellow Orange Grey Dark Grey" at bounding box center [140, 259] width 91 height 127
click at [136, 203] on input "Hope Test" at bounding box center [153, 203] width 108 height 9
type input "Hope Test"
click at [155, 219] on input "Hope Test" at bounding box center [153, 217] width 108 height 9
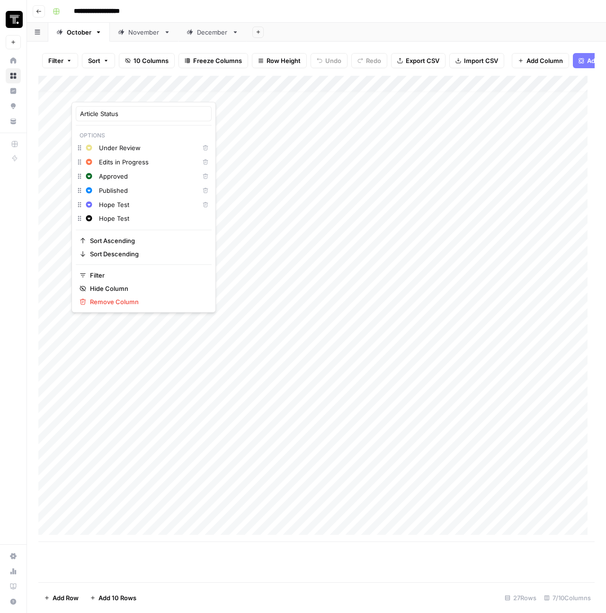
click at [161, 231] on div "Article Status Options Change color Under Review Delete Change color Edits in P…" at bounding box center [143, 207] width 144 height 211
click at [265, 231] on div "Add Column" at bounding box center [316, 309] width 556 height 466
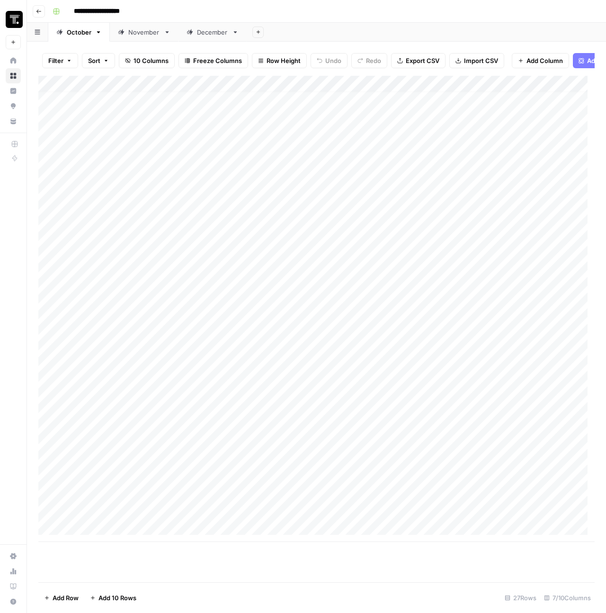
click at [132, 147] on div "Add Column" at bounding box center [316, 309] width 556 height 466
click at [129, 151] on div "Add Column" at bounding box center [316, 309] width 556 height 466
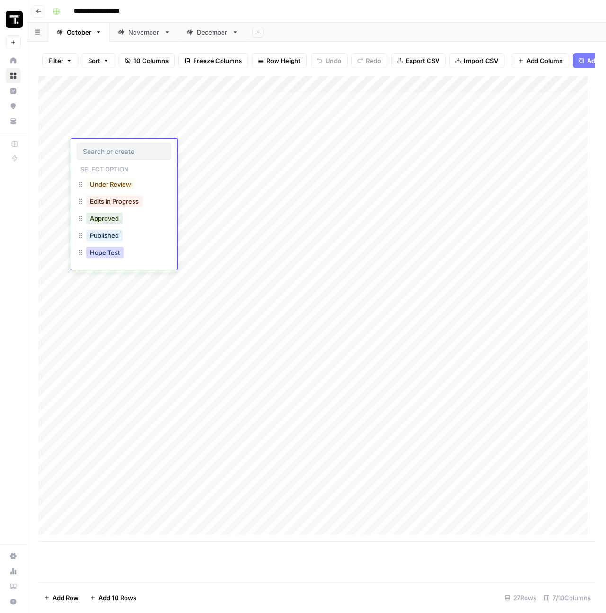
click at [95, 253] on button "Hope Test" at bounding box center [104, 252] width 37 height 11
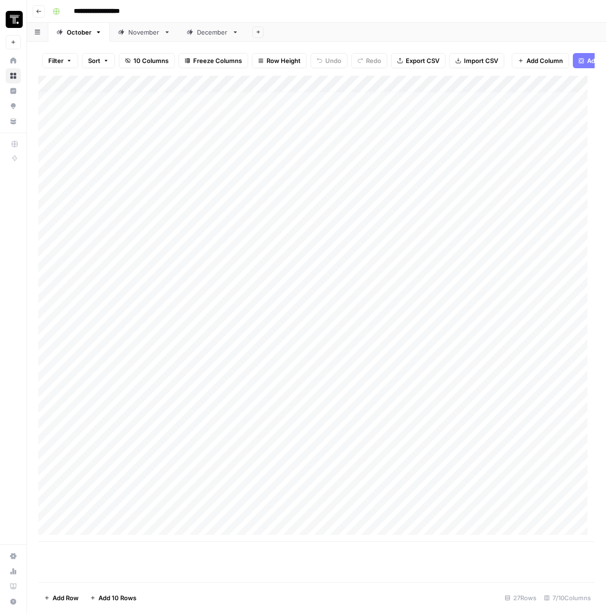
click at [251, 215] on div "Add Column" at bounding box center [316, 309] width 556 height 466
click at [105, 195] on div "Add Column" at bounding box center [316, 309] width 556 height 466
click at [106, 198] on div "Add Column" at bounding box center [316, 309] width 556 height 466
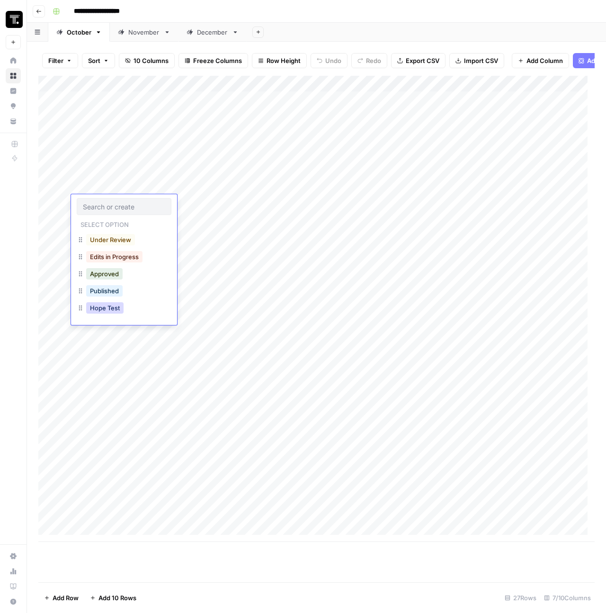
drag, startPoint x: 104, startPoint y: 298, endPoint x: 107, endPoint y: 291, distance: 7.8
click at [107, 291] on div "Under Review Edits in Progress Approved Published Hope Test" at bounding box center [124, 274] width 95 height 85
click at [90, 300] on div "Hope Test" at bounding box center [124, 308] width 95 height 17
click at [95, 308] on button "Hope Test" at bounding box center [104, 307] width 37 height 11
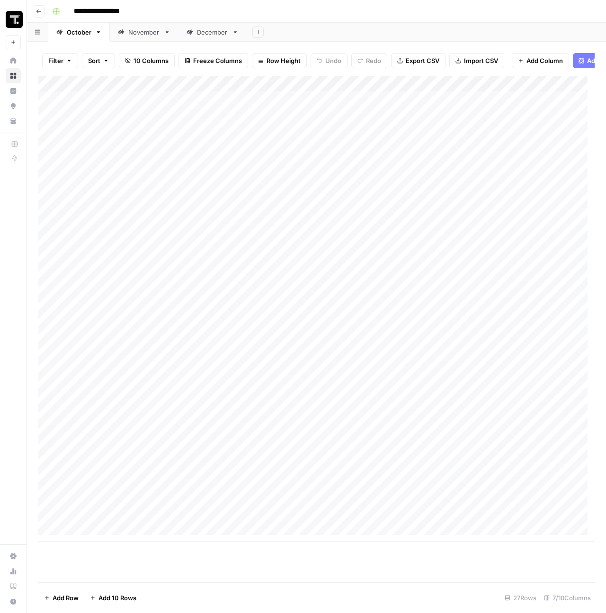
click at [99, 300] on div "Add Column" at bounding box center [316, 309] width 556 height 466
click at [298, 195] on div "Add Column" at bounding box center [316, 309] width 556 height 466
click at [312, 198] on div "Add Column" at bounding box center [316, 309] width 556 height 466
click at [312, 198] on textarea at bounding box center [368, 203] width 151 height 13
click at [348, 245] on div "Add Column" at bounding box center [316, 309] width 556 height 466
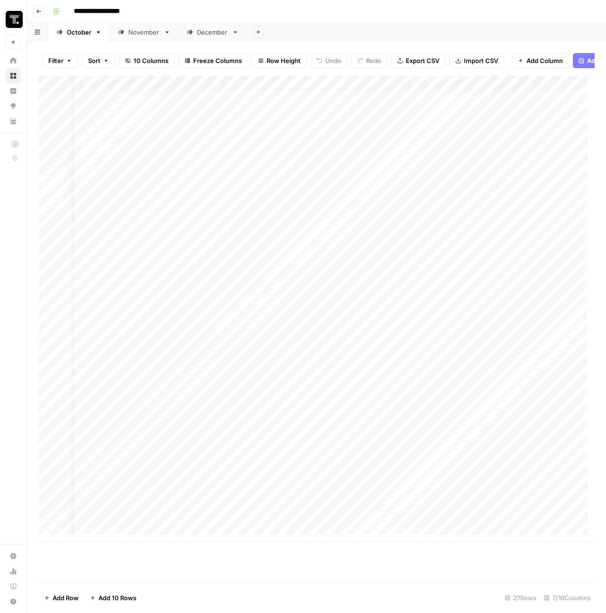
scroll to position [0, 20]
click at [307, 206] on div "Add Column" at bounding box center [316, 309] width 556 height 466
click at [206, 182] on div "Add Column" at bounding box center [316, 309] width 556 height 466
click at [207, 175] on div "Add Column" at bounding box center [316, 309] width 556 height 466
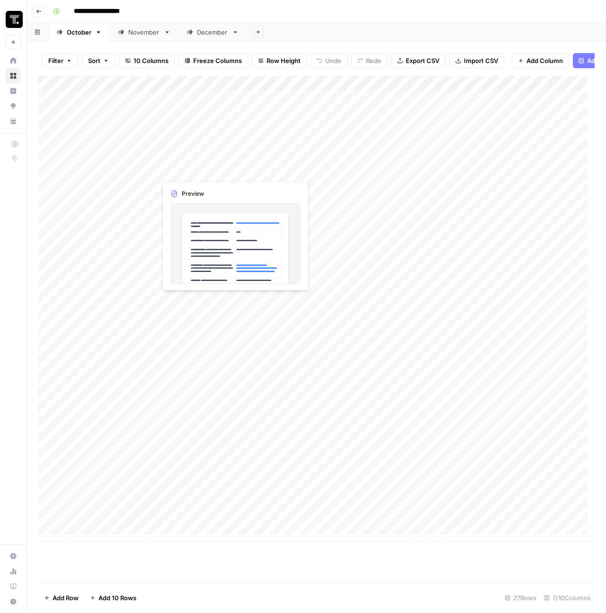
click at [207, 175] on div "Add Column" at bounding box center [316, 309] width 556 height 466
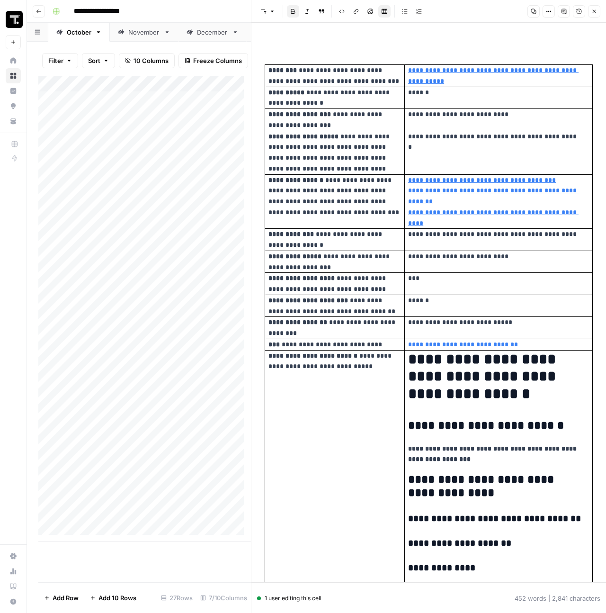
click at [187, 216] on div "Add Column" at bounding box center [144, 309] width 213 height 466
click at [190, 194] on div "Add Column" at bounding box center [144, 309] width 213 height 466
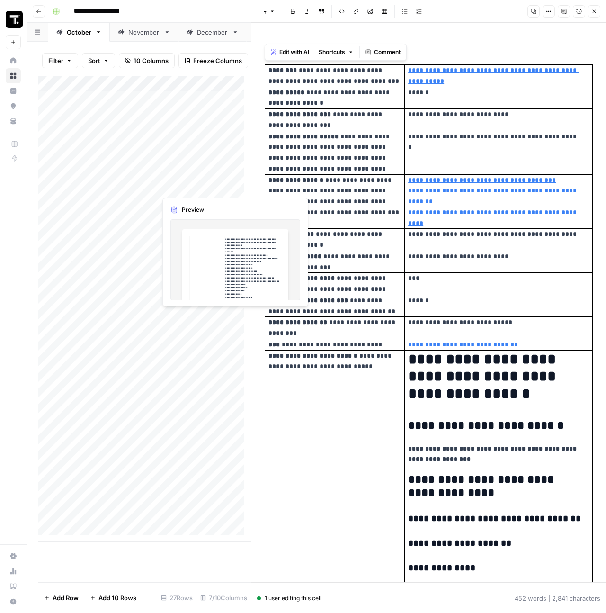
click at [141, 202] on div "Add Column" at bounding box center [144, 309] width 213 height 466
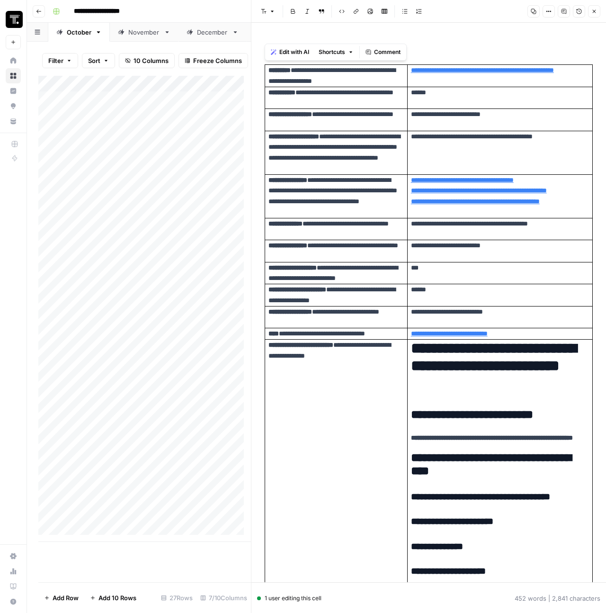
click at [193, 202] on div "Add Column" at bounding box center [144, 309] width 213 height 466
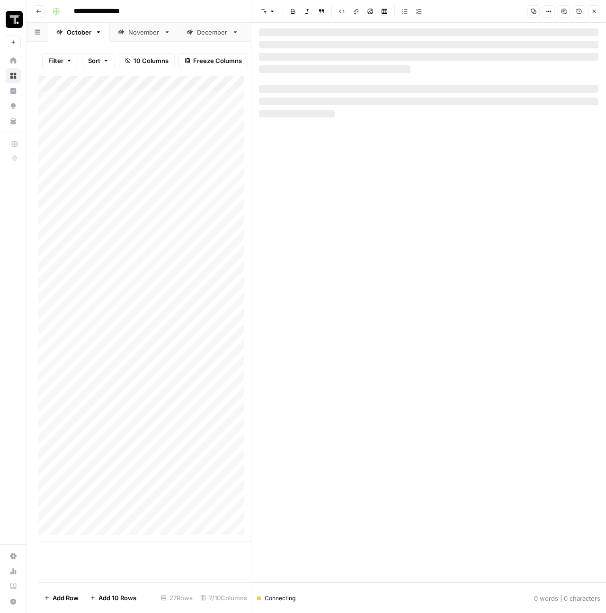
click at [342, 80] on div at bounding box center [428, 304] width 339 height 553
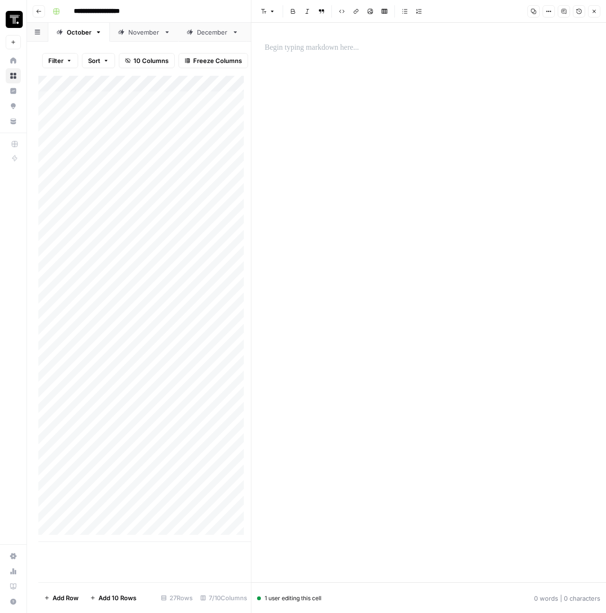
click at [310, 40] on div at bounding box center [428, 48] width 339 height 20
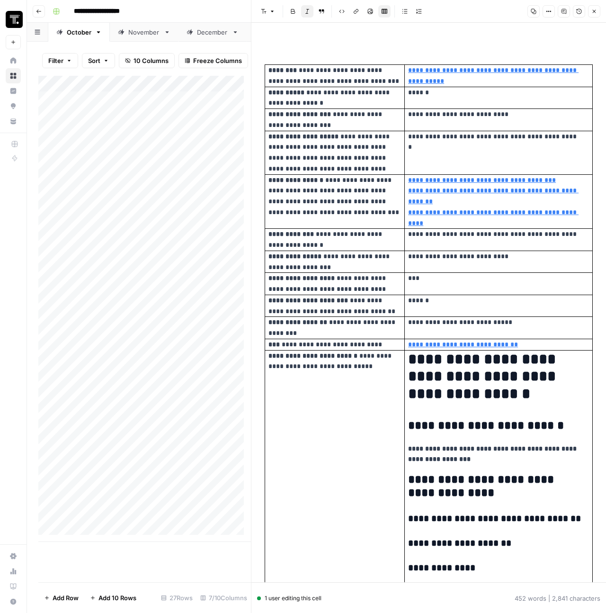
click at [201, 307] on div "Add Column" at bounding box center [144, 309] width 213 height 466
click at [596, 11] on span "Close" at bounding box center [596, 11] width 0 height 0
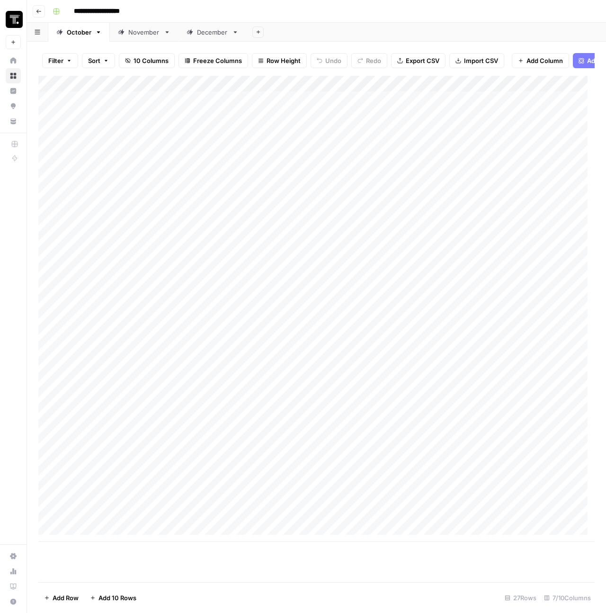
click at [320, 186] on div "Add Column" at bounding box center [316, 309] width 556 height 466
click at [369, 187] on textarea "**********" at bounding box center [387, 192] width 189 height 23
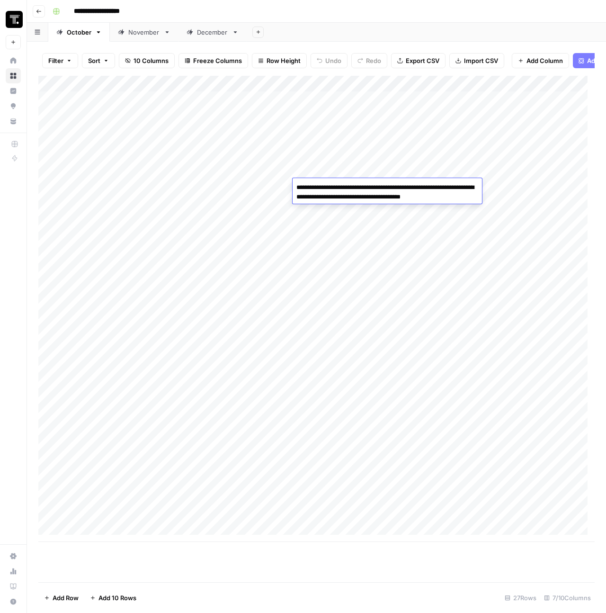
click at [355, 208] on div "Add Column" at bounding box center [316, 309] width 556 height 466
click at [352, 203] on div "Add Column" at bounding box center [316, 309] width 556 height 466
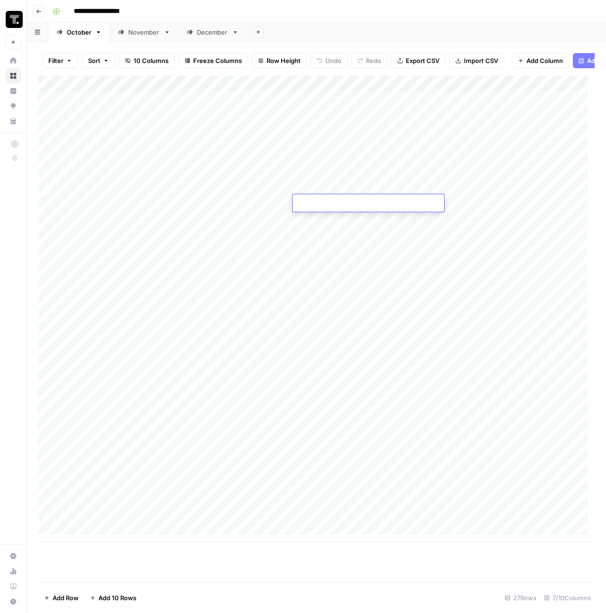
click at [352, 203] on textarea at bounding box center [368, 203] width 151 height 13
type textarea "**********"
click at [458, 253] on div "Add Column" at bounding box center [316, 309] width 556 height 466
click at [415, 201] on div "Add Column" at bounding box center [316, 309] width 556 height 466
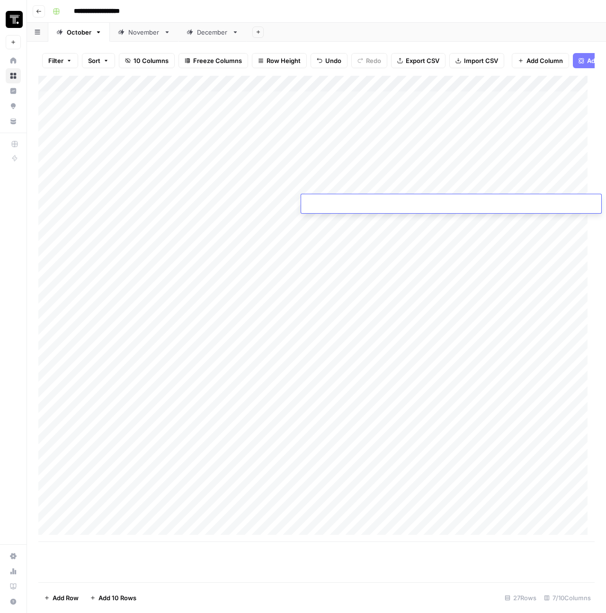
click at [401, 246] on div "Add Column" at bounding box center [316, 309] width 556 height 466
click at [368, 182] on div "Add Column" at bounding box center [316, 309] width 556 height 466
click at [250, 201] on div "Add Column" at bounding box center [316, 309] width 556 height 466
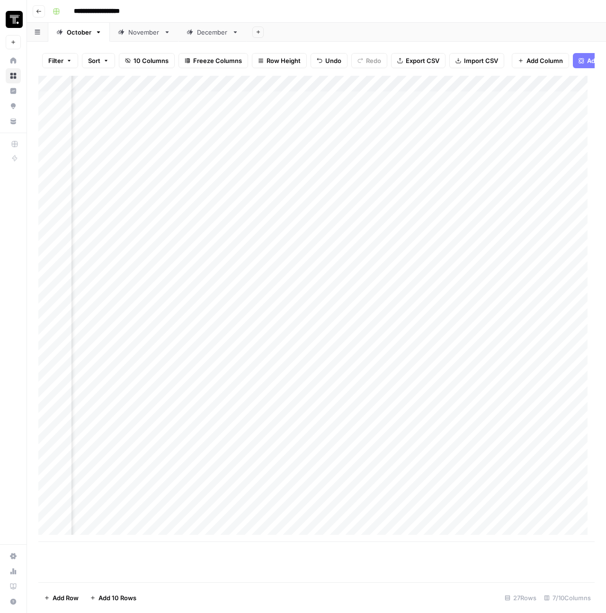
click at [453, 220] on div "Add Column" at bounding box center [316, 309] width 556 height 466
click at [451, 189] on div "Add Column" at bounding box center [316, 309] width 556 height 466
click at [432, 204] on div "Add Column" at bounding box center [316, 309] width 556 height 466
click at [343, 188] on div "Add Column" at bounding box center [316, 309] width 556 height 466
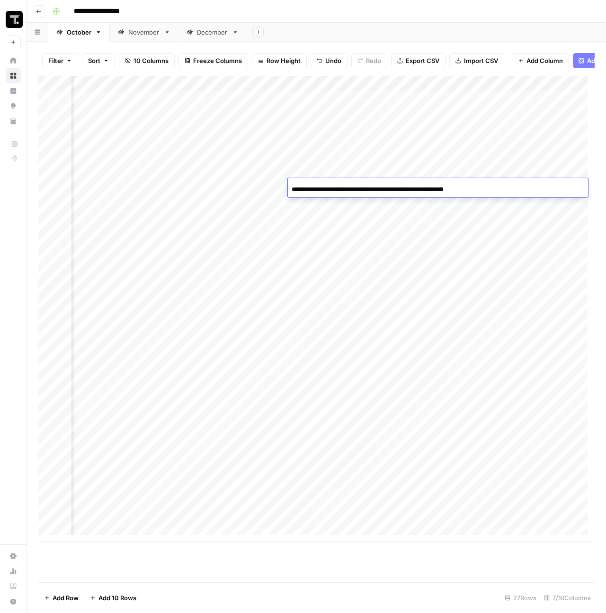
scroll to position [0, 127]
click at [345, 188] on input "**********" at bounding box center [367, 189] width 151 height 11
click at [339, 232] on div "Add Column" at bounding box center [316, 309] width 556 height 466
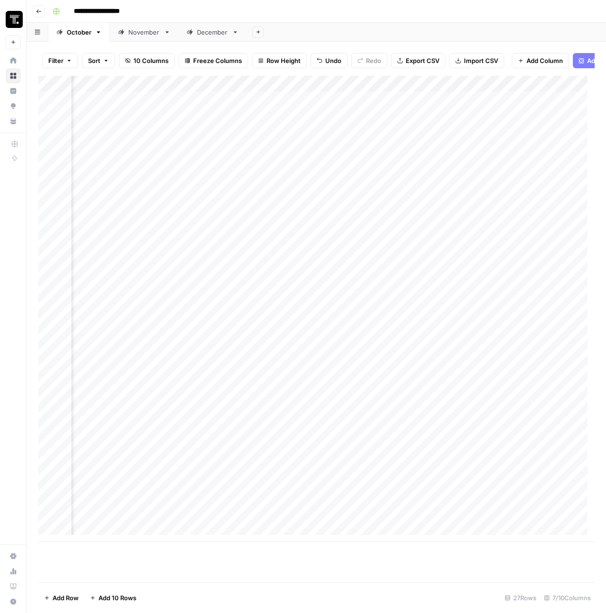
click at [330, 200] on div "Add Column" at bounding box center [316, 309] width 556 height 466
type input "**********"
click at [369, 257] on div "Add Column" at bounding box center [316, 309] width 556 height 466
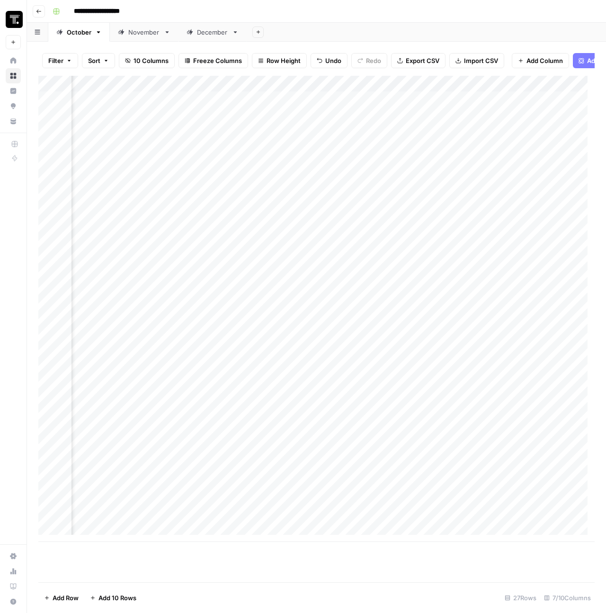
scroll to position [0, 495]
click at [245, 185] on div "Add Column" at bounding box center [316, 309] width 556 height 466
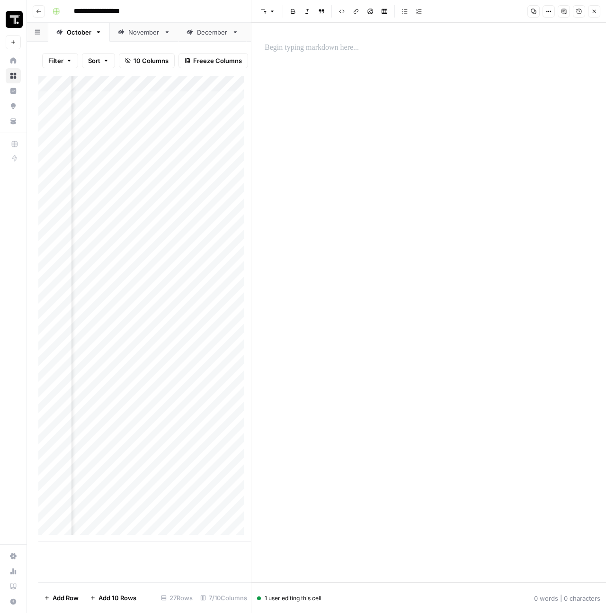
click at [342, 54] on p at bounding box center [429, 48] width 328 height 12
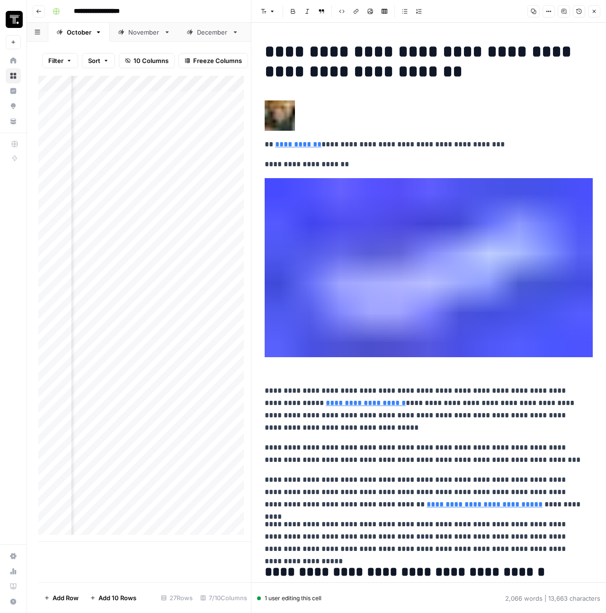
click at [268, 45] on strong "**********" at bounding box center [420, 61] width 311 height 37
click at [593, 10] on icon "button" at bounding box center [594, 11] width 3 height 3
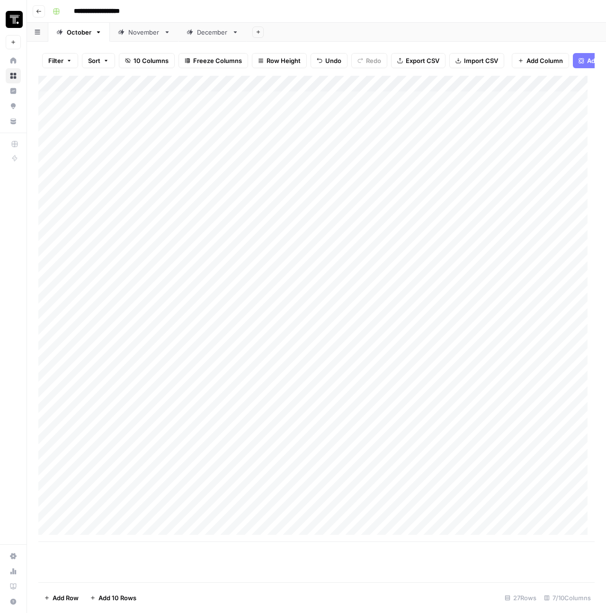
scroll to position [0, 2]
click at [225, 206] on div "Add Column" at bounding box center [316, 309] width 556 height 466
click at [309, 186] on div "Add Column" at bounding box center [316, 309] width 556 height 466
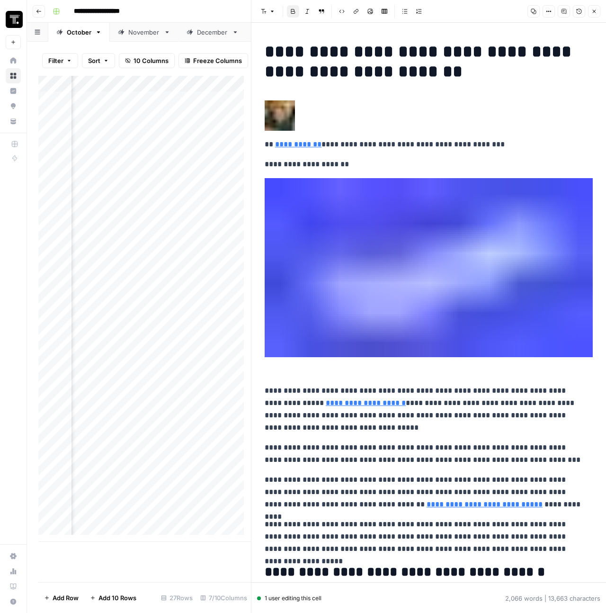
click at [340, 134] on p "**********" at bounding box center [425, 125] width 321 height 50
click at [310, 62] on strong "**********" at bounding box center [420, 61] width 311 height 37
copy div "**********"
click at [596, 11] on icon "button" at bounding box center [594, 12] width 6 height 6
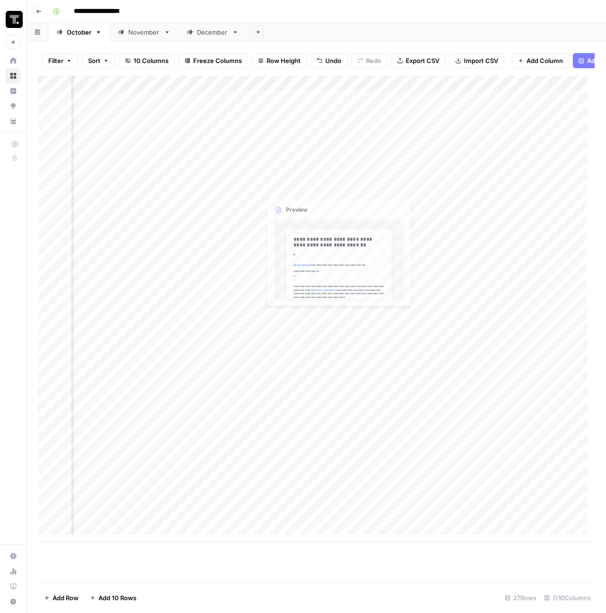
click at [330, 208] on div "Add Column" at bounding box center [316, 309] width 556 height 466
click at [330, 206] on div "Add Column" at bounding box center [316, 309] width 556 height 466
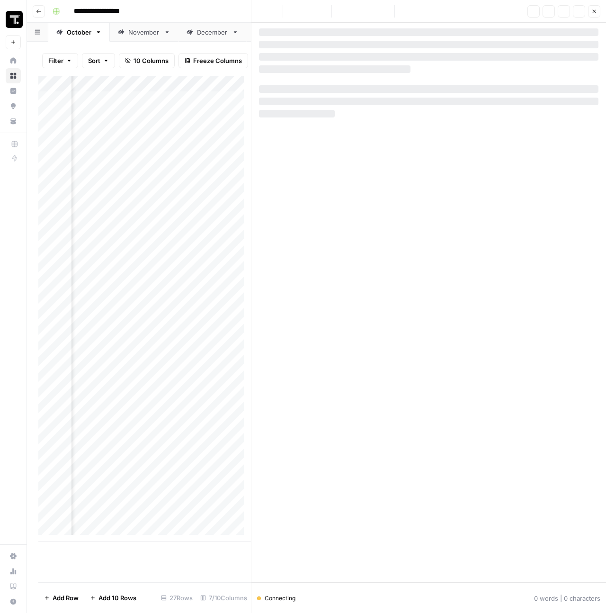
click at [397, 112] on div at bounding box center [428, 304] width 339 height 553
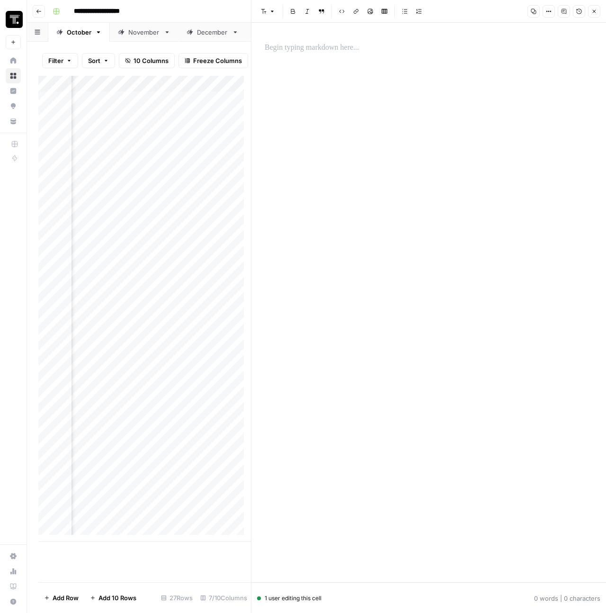
click at [318, 61] on div at bounding box center [428, 302] width 339 height 559
click at [286, 41] on div at bounding box center [428, 48] width 339 height 20
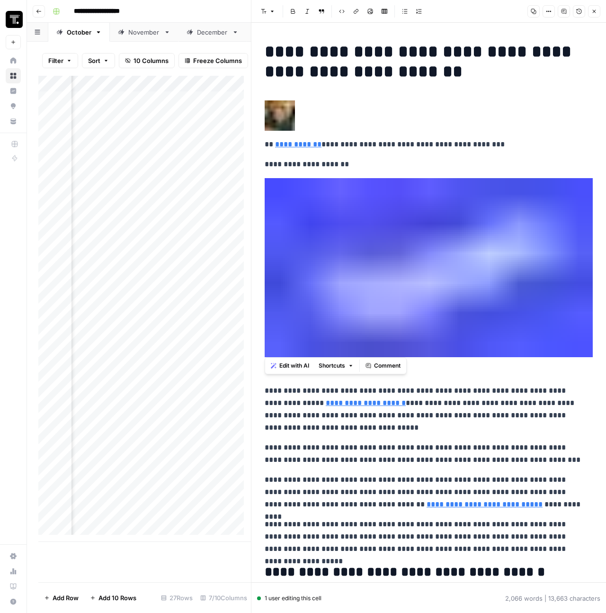
drag, startPoint x: 264, startPoint y: 89, endPoint x: 600, endPoint y: 352, distance: 426.6
click at [601, 352] on div "**********" at bounding box center [428, 302] width 355 height 559
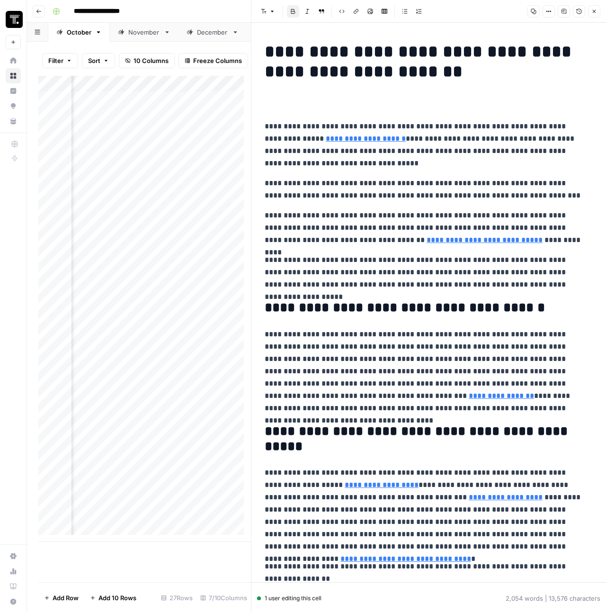
click at [266, 125] on p "**********" at bounding box center [425, 144] width 321 height 49
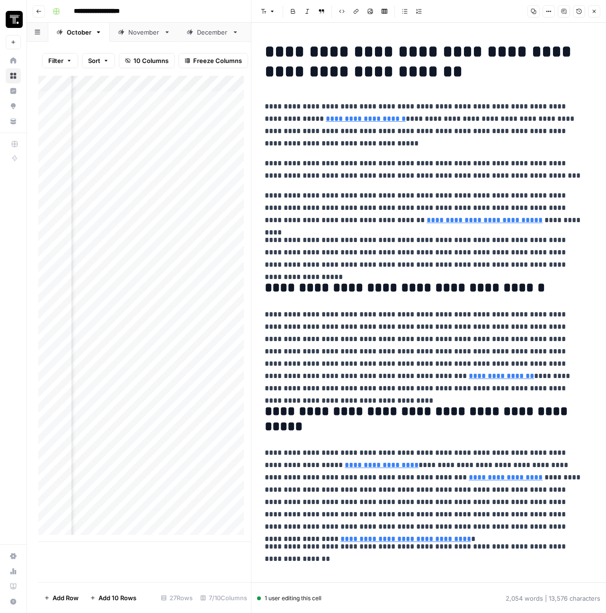
click at [597, 11] on button "Close" at bounding box center [594, 11] width 12 height 12
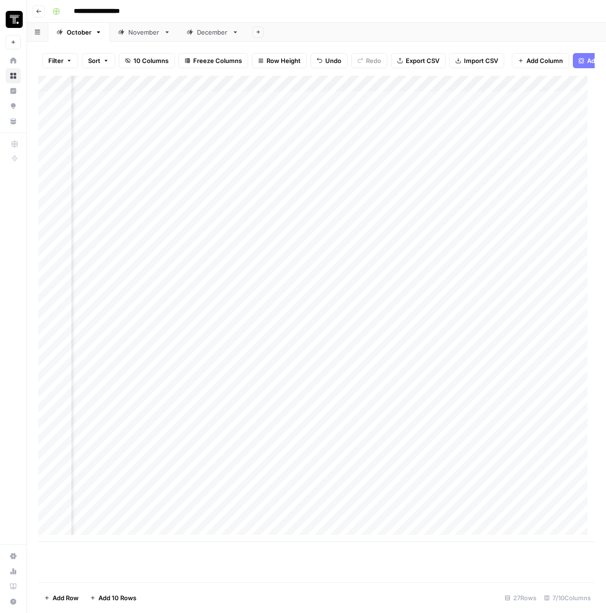
click at [461, 201] on div "Add Column" at bounding box center [316, 309] width 556 height 466
click at [482, 201] on div "Add Column" at bounding box center [316, 309] width 556 height 466
click at [185, 240] on div "Add Column" at bounding box center [316, 309] width 556 height 466
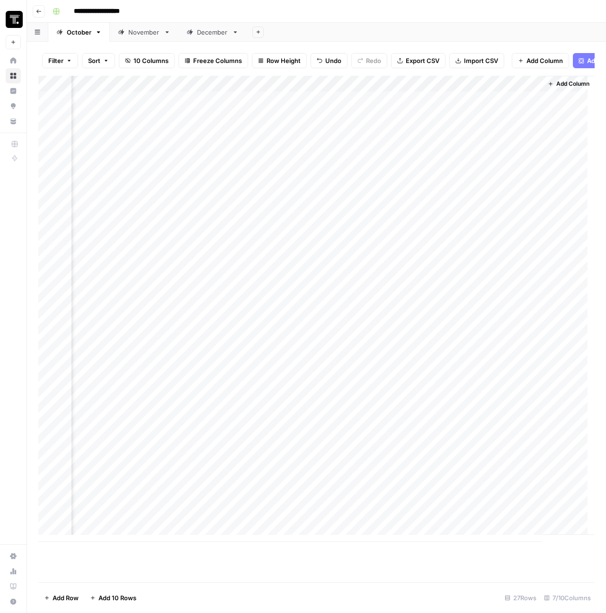
click at [238, 200] on div "Add Column" at bounding box center [316, 309] width 556 height 466
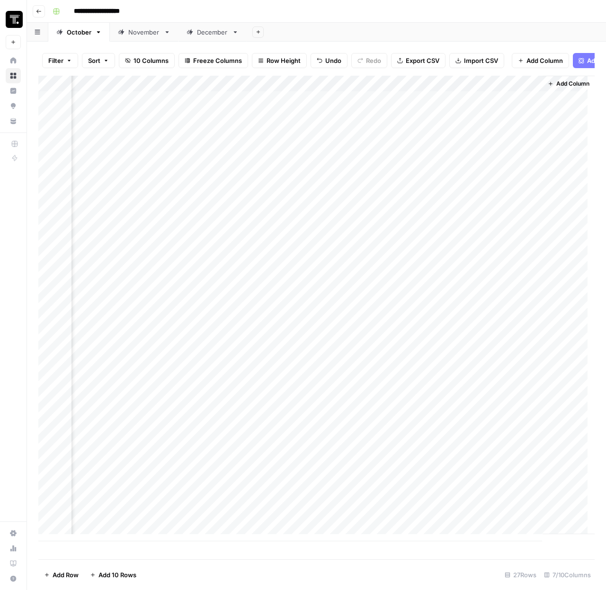
click at [473, 205] on div "Add Column" at bounding box center [316, 309] width 556 height 466
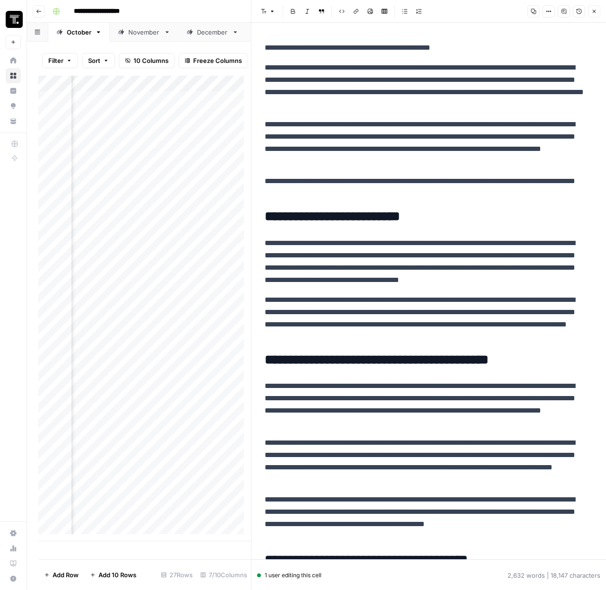
click at [599, 9] on button "Close" at bounding box center [594, 11] width 12 height 12
